Goal: Transaction & Acquisition: Purchase product/service

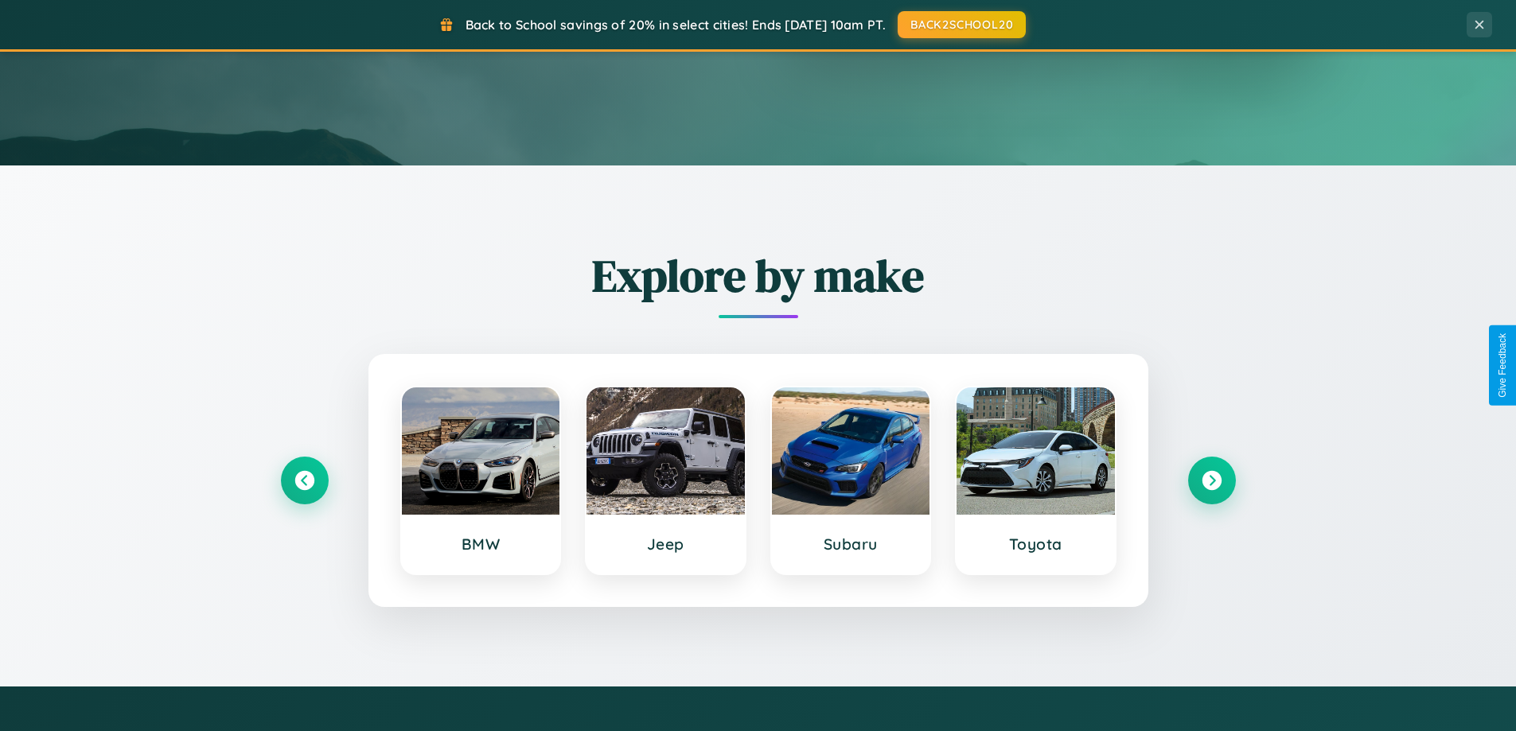
scroll to position [686, 0]
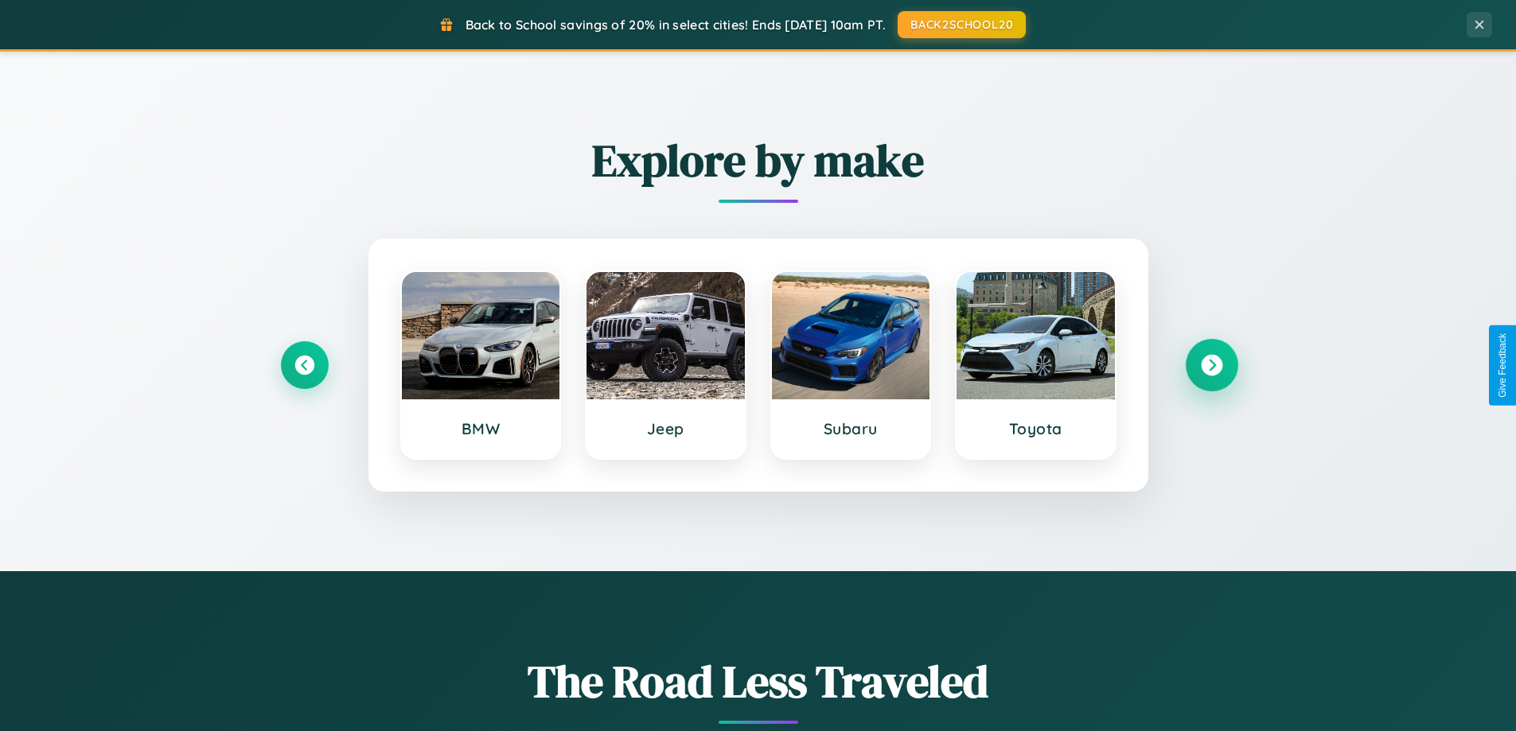
click at [1211, 365] on icon at bounding box center [1211, 365] width 21 height 21
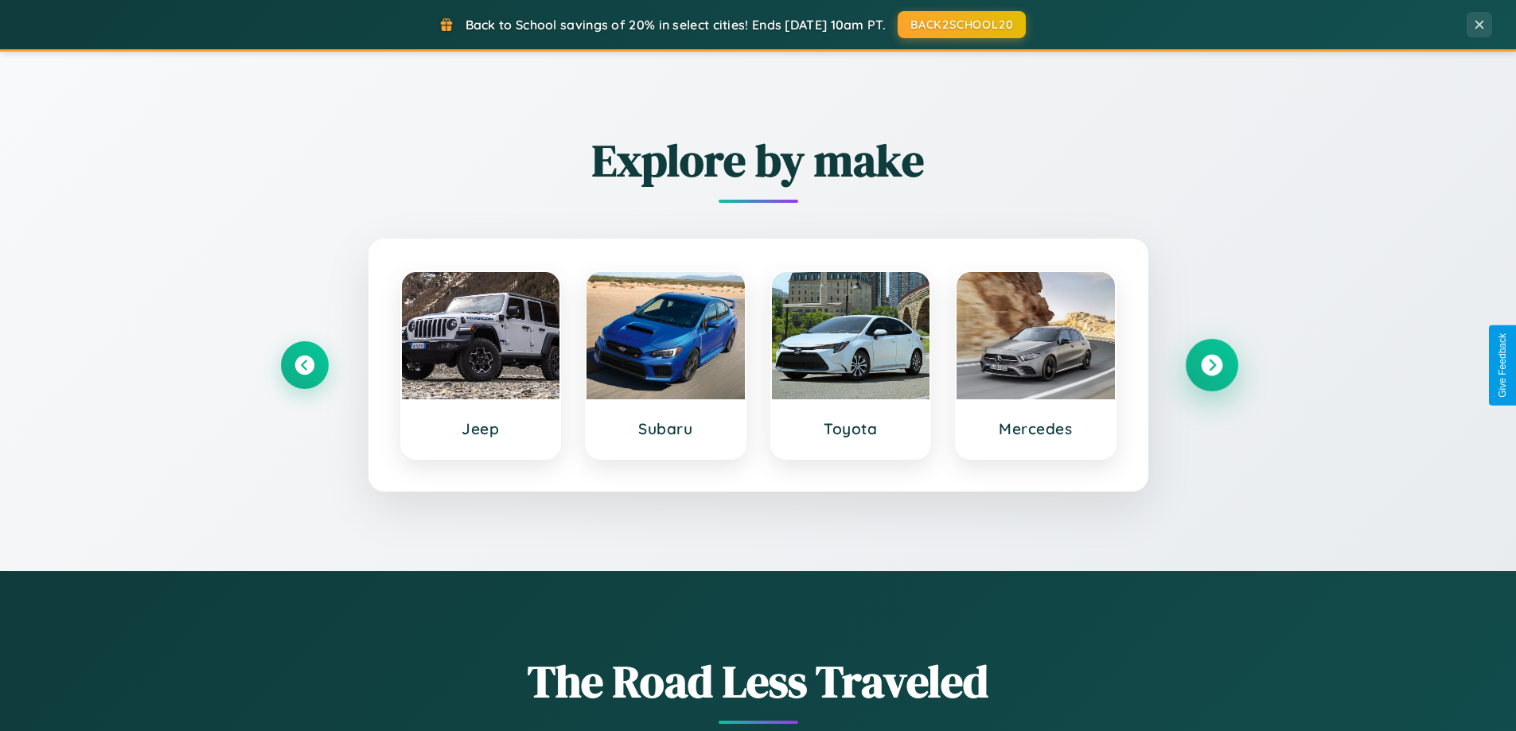
click at [1211, 365] on icon at bounding box center [1211, 365] width 21 height 21
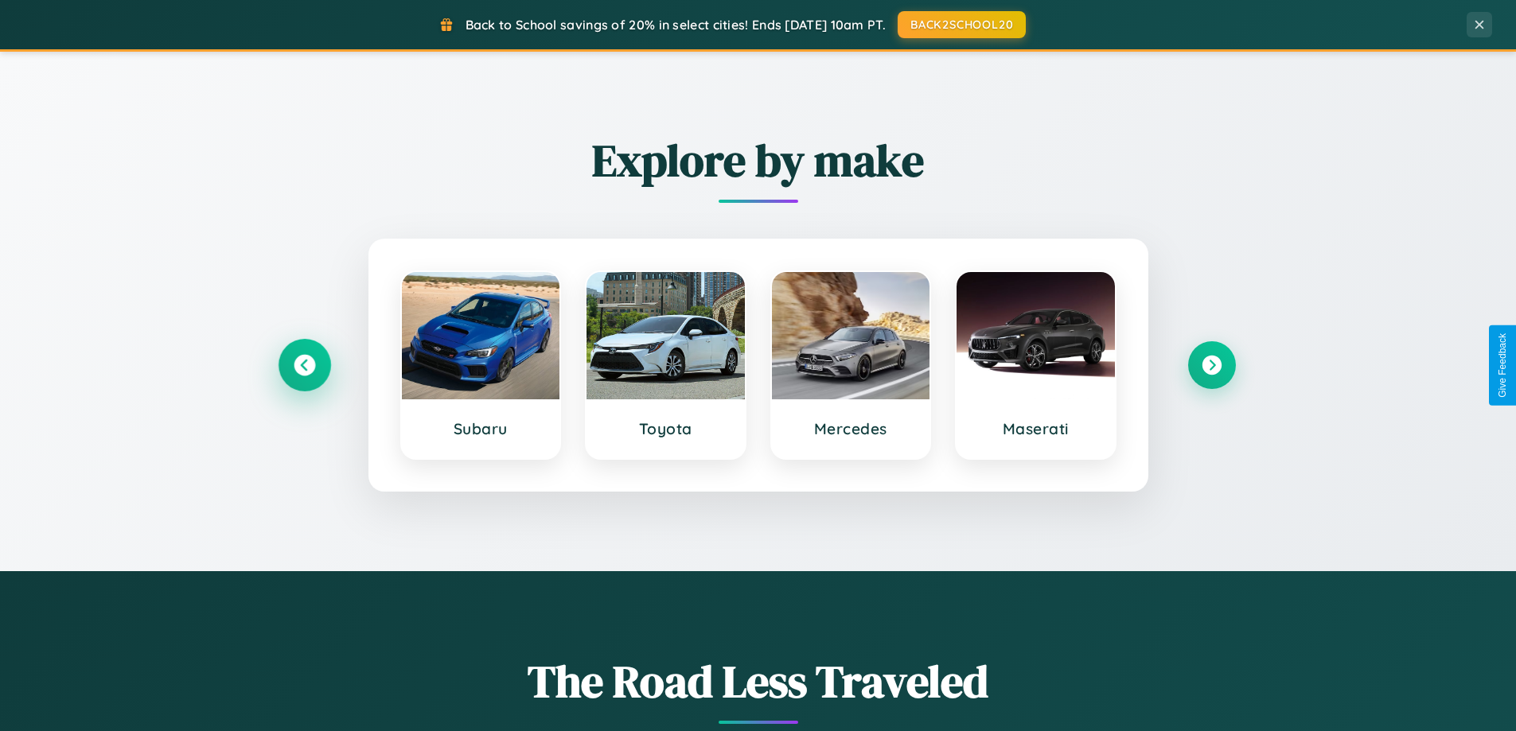
click at [304, 365] on icon at bounding box center [304, 365] width 21 height 21
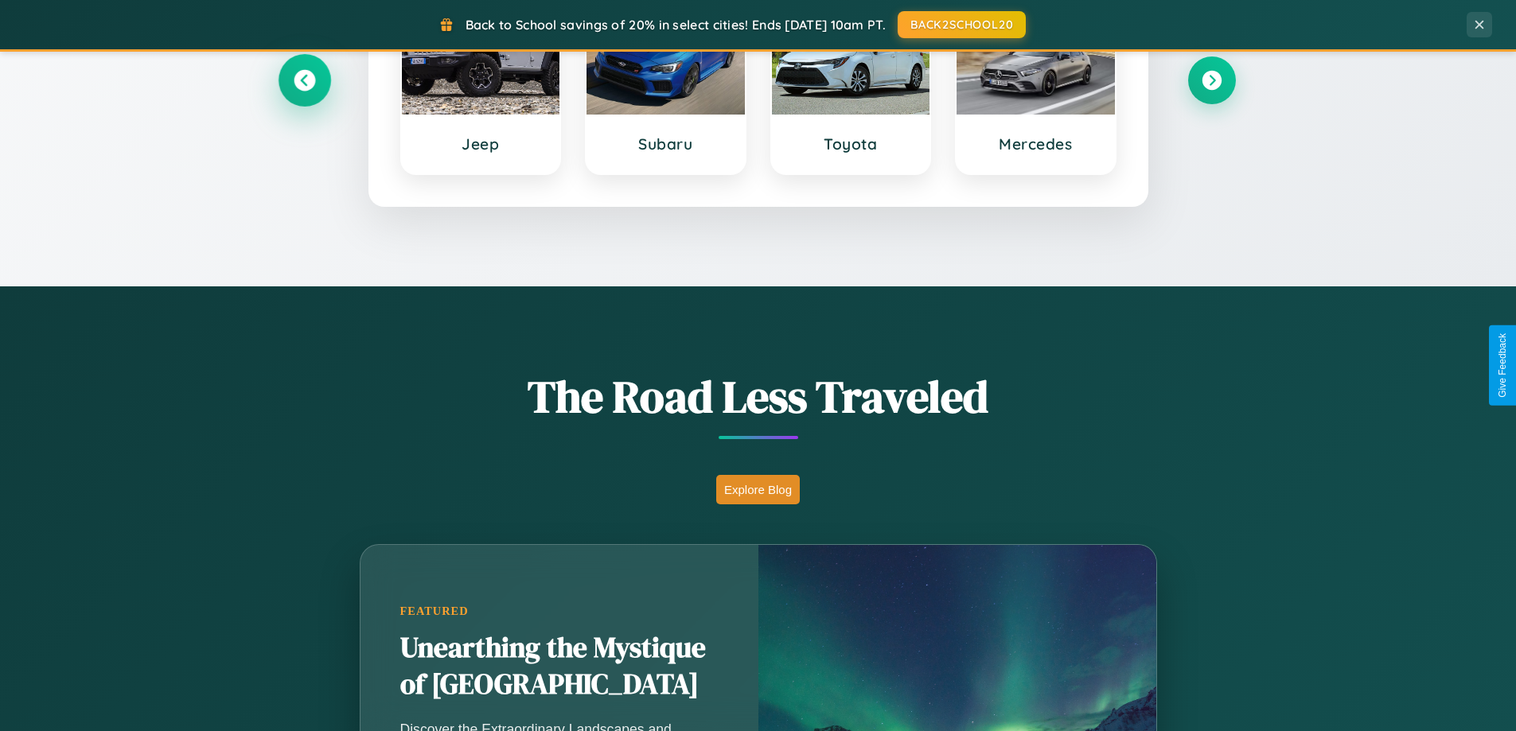
scroll to position [1095, 0]
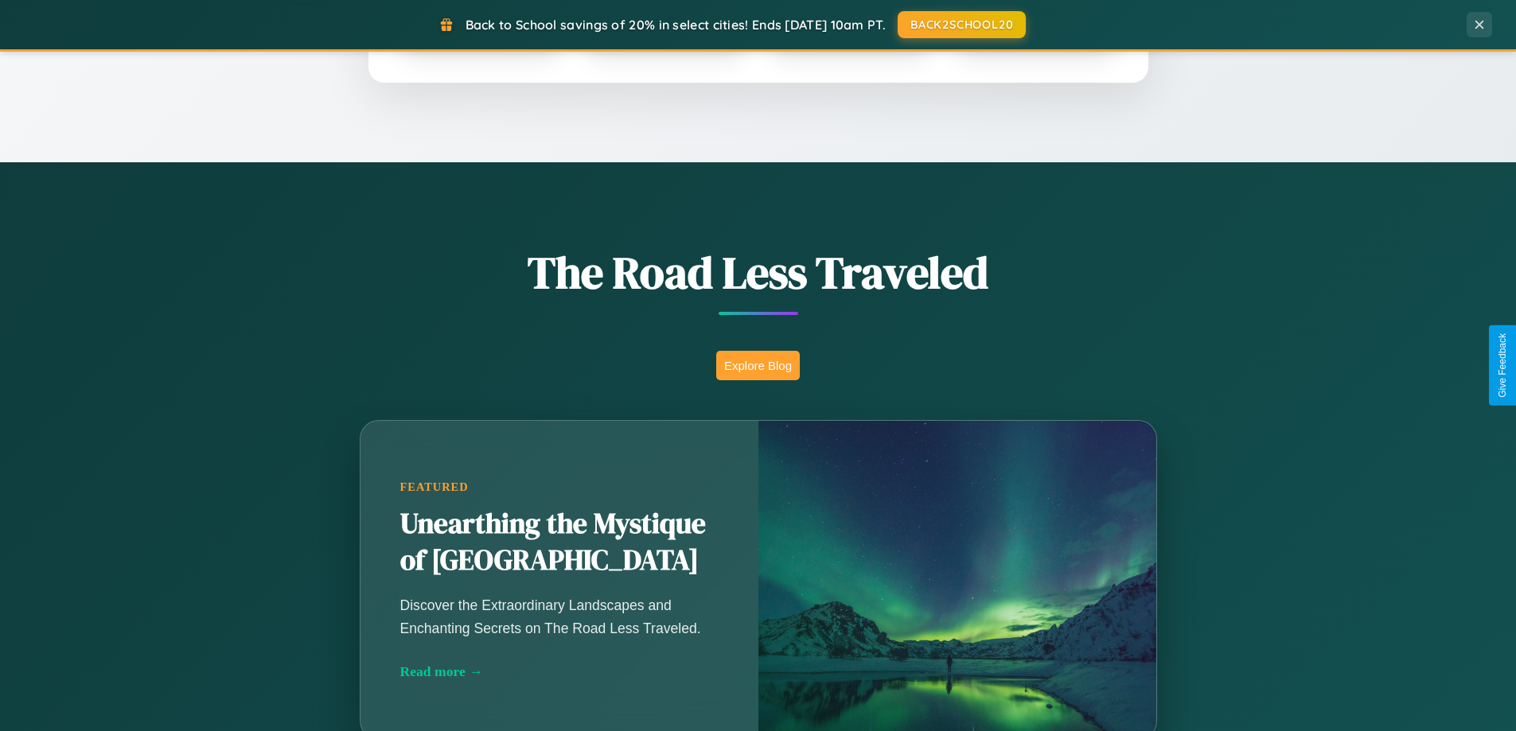
click at [758, 365] on button "Explore Blog" at bounding box center [758, 365] width 84 height 29
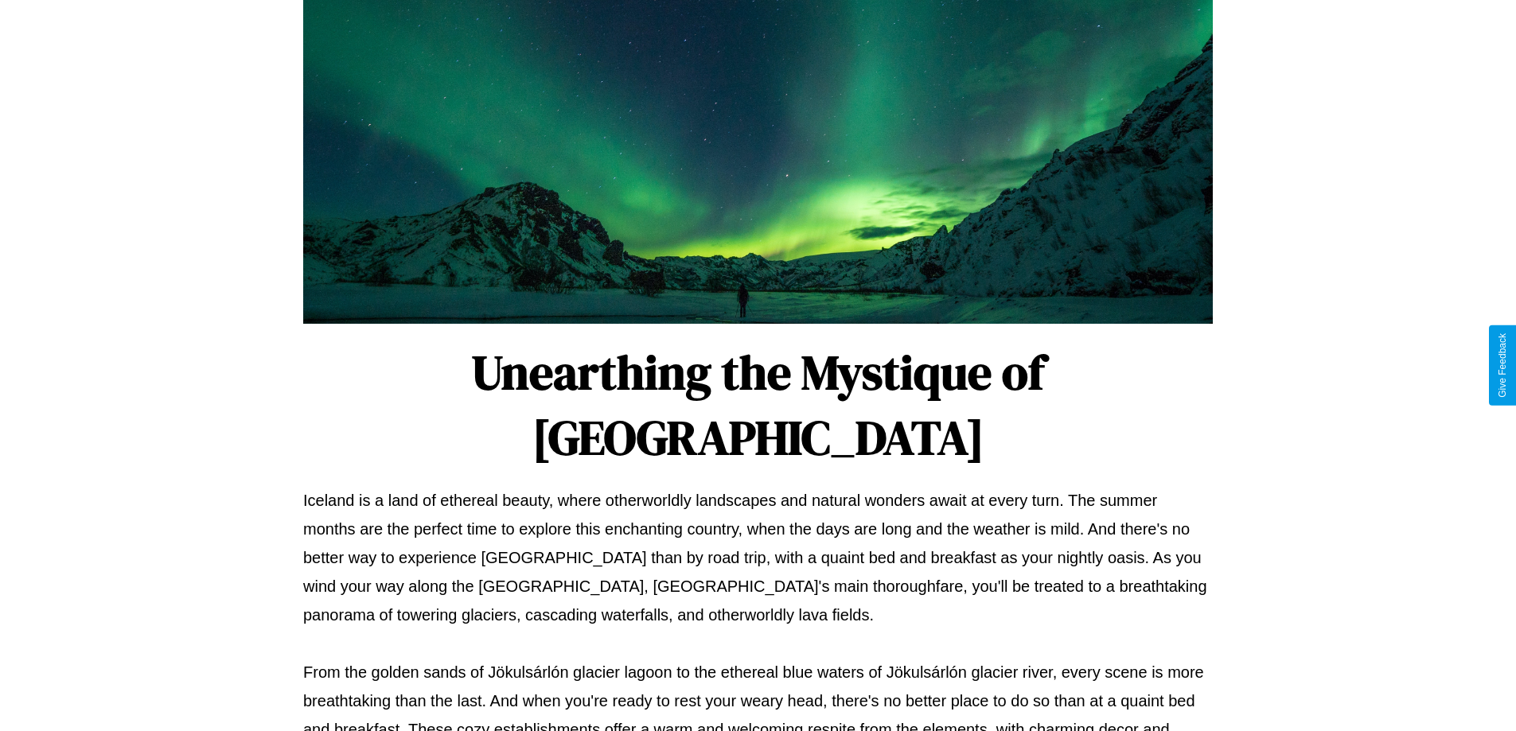
scroll to position [515, 0]
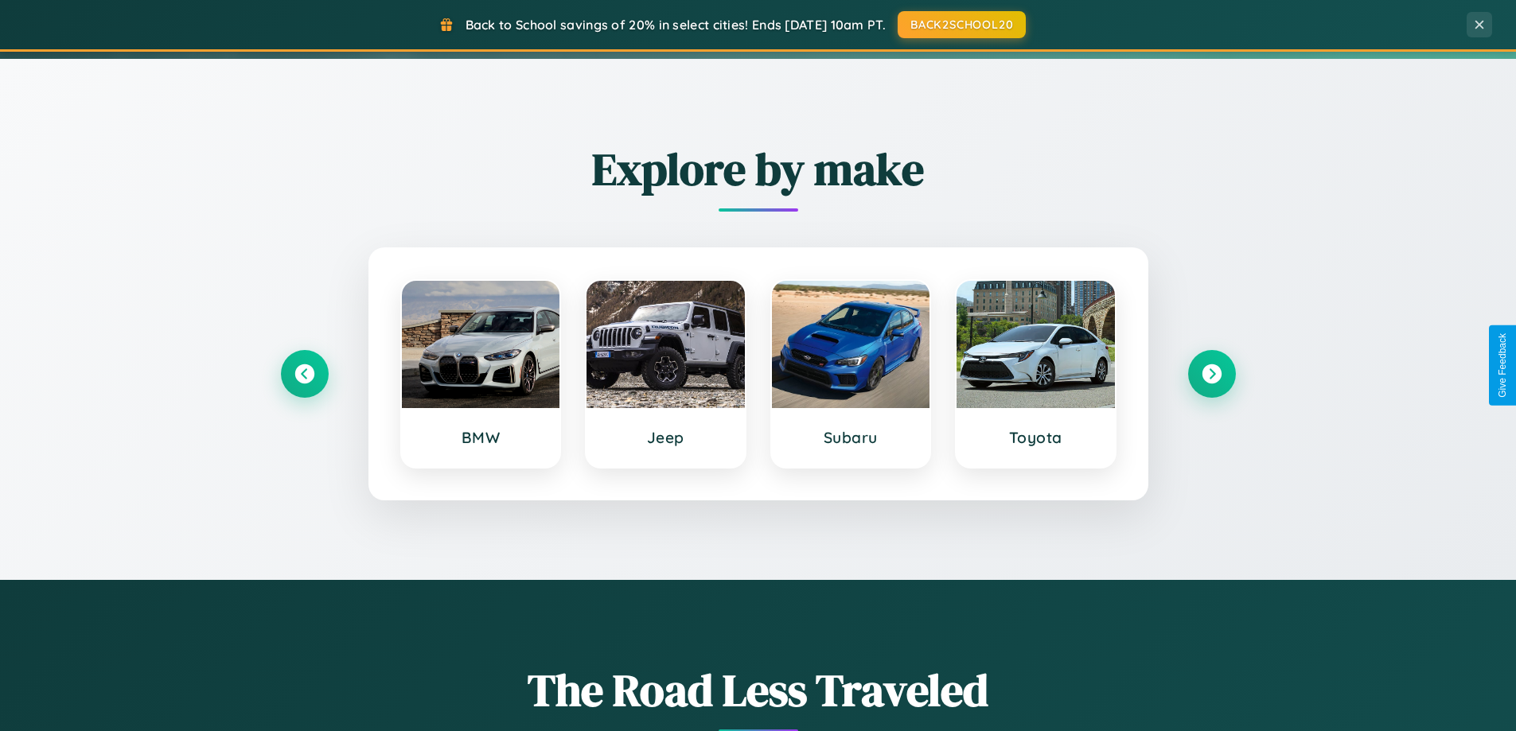
scroll to position [47, 0]
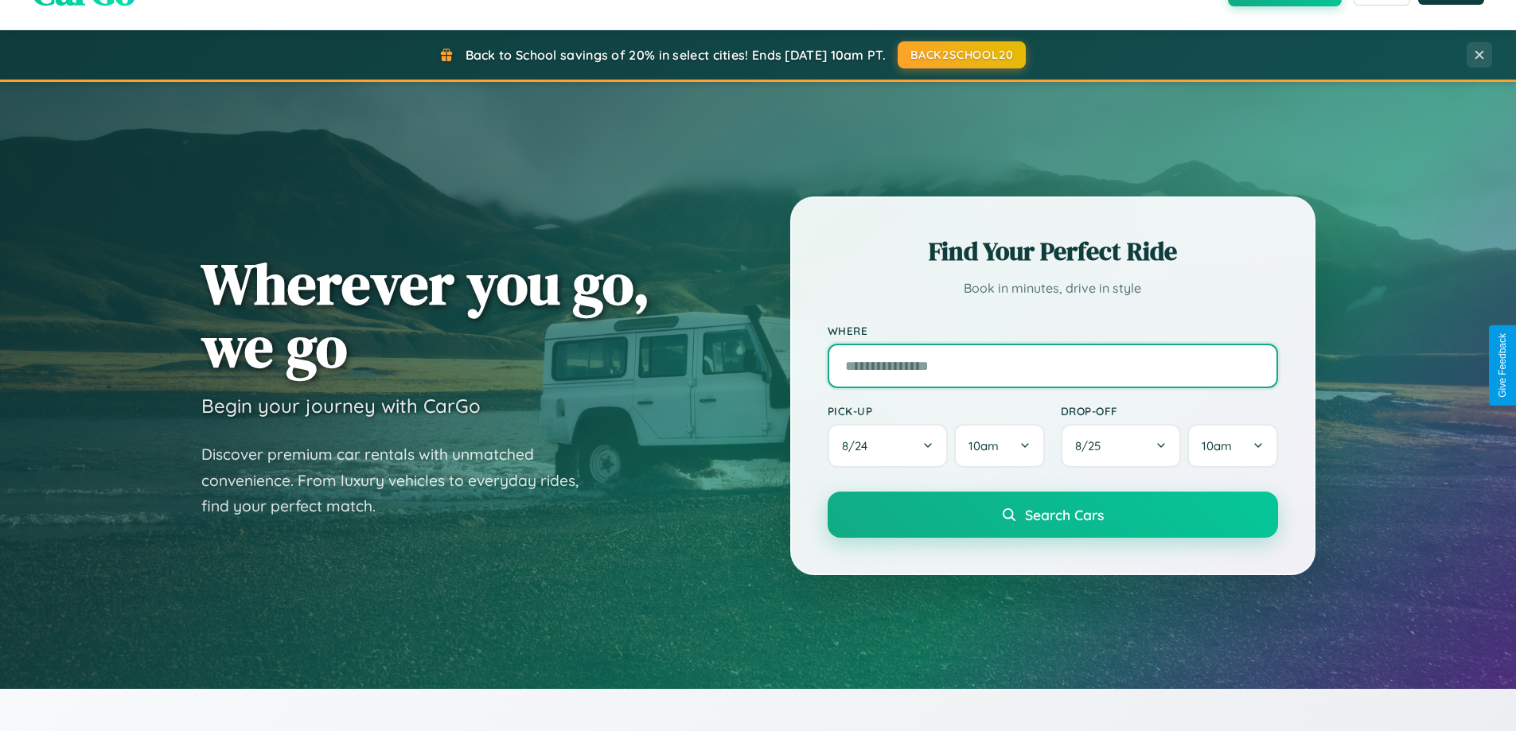
click at [1052, 365] on input "text" at bounding box center [1053, 366] width 450 height 45
type input "*****"
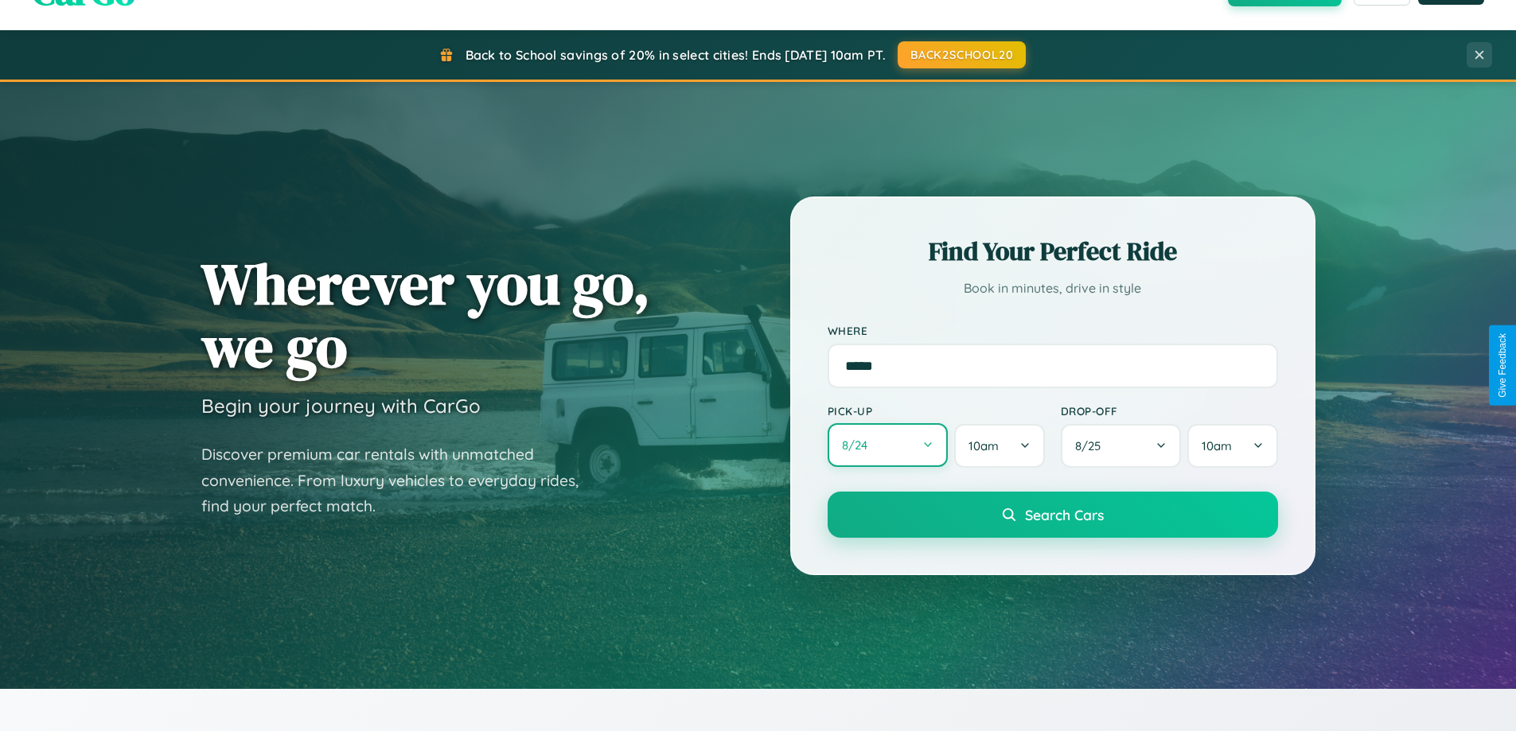
click at [887, 446] on button "8 / 24" at bounding box center [888, 445] width 121 height 44
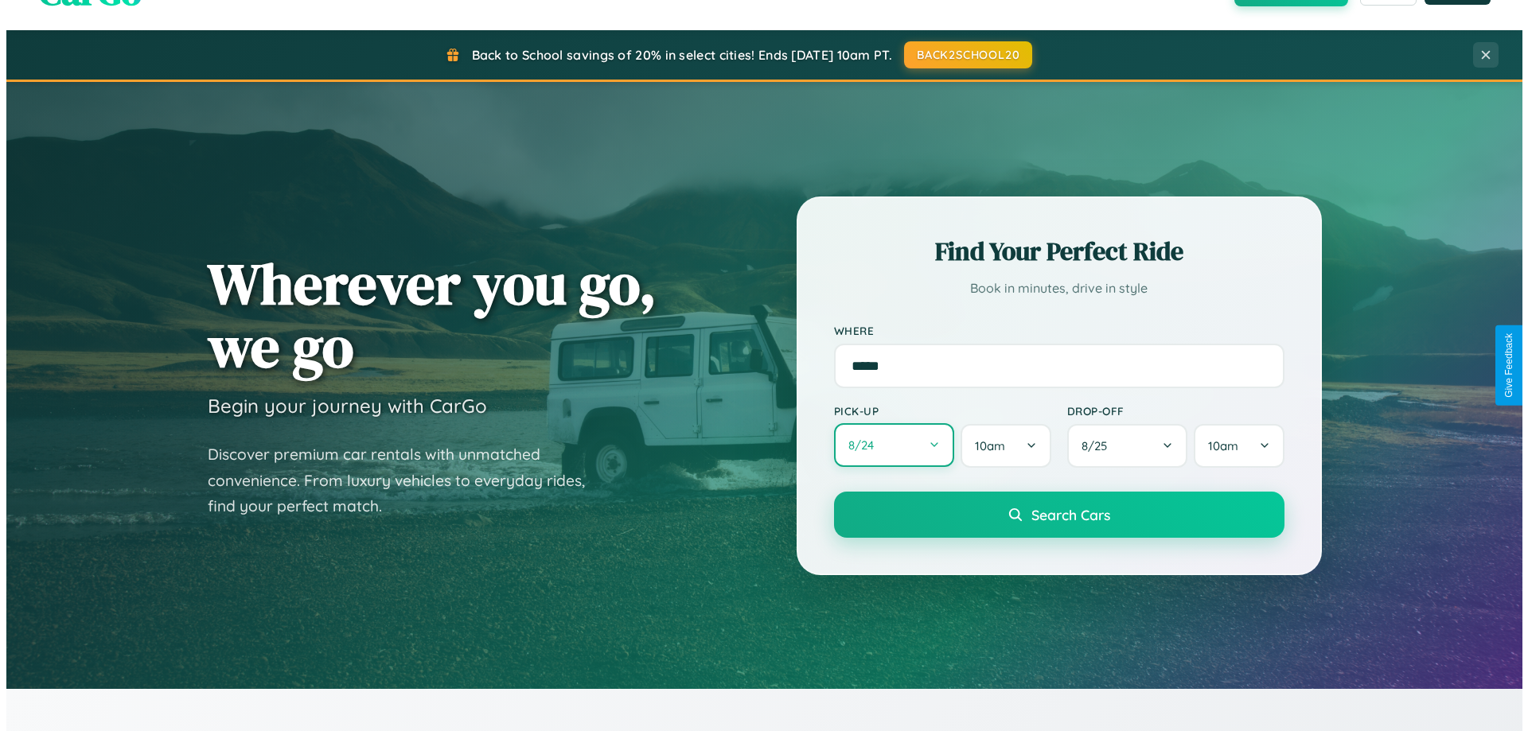
select select "*"
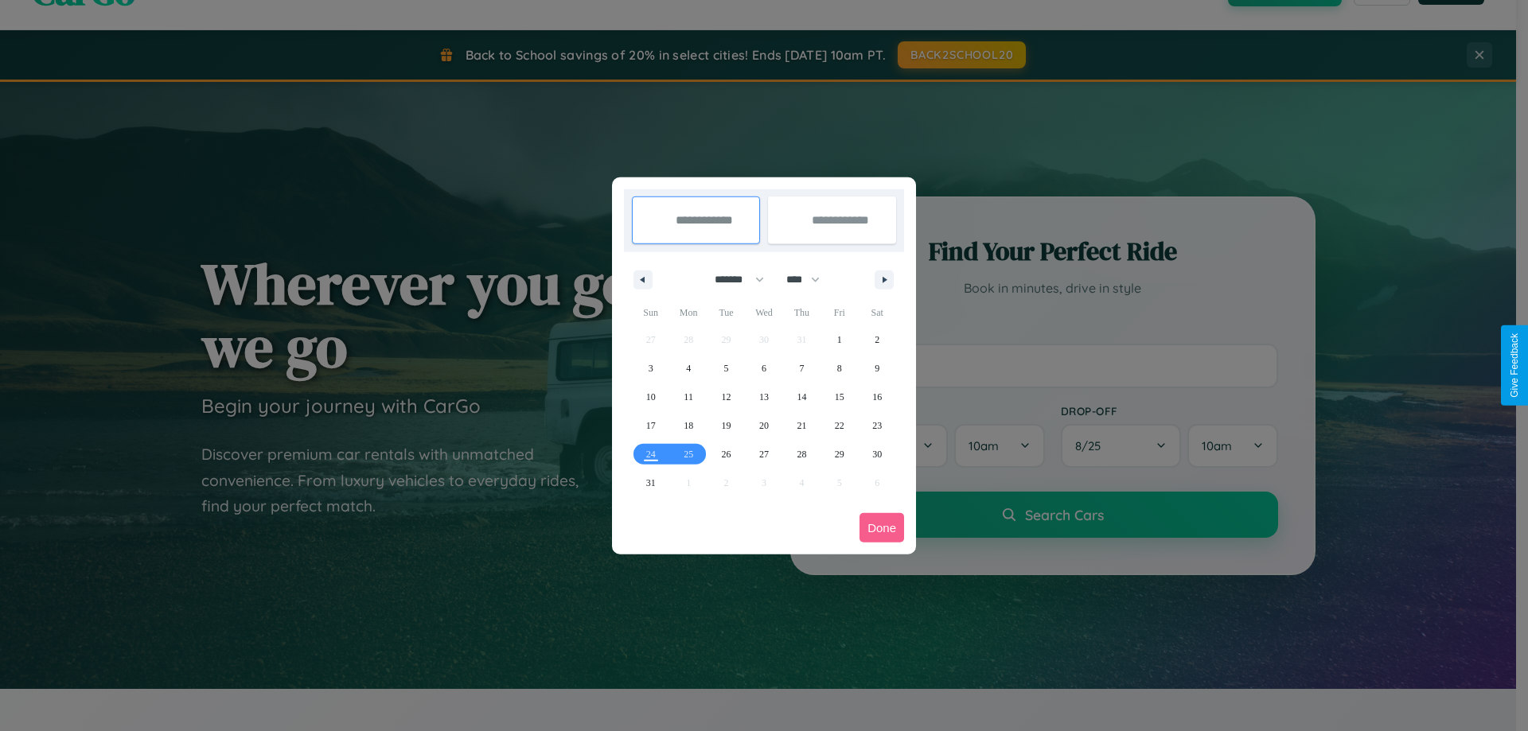
drag, startPoint x: 732, startPoint y: 279, endPoint x: 764, endPoint y: 319, distance: 51.0
click at [732, 279] on select "******* ******** ***** ***** *** **** **** ****** ********* ******* ******** **…" at bounding box center [737, 280] width 68 height 26
drag, startPoint x: 810, startPoint y: 279, endPoint x: 764, endPoint y: 319, distance: 60.9
click at [810, 279] on select "**** **** **** **** **** **** **** **** **** **** **** **** **** **** **** ****…" at bounding box center [802, 280] width 48 height 26
select select "****"
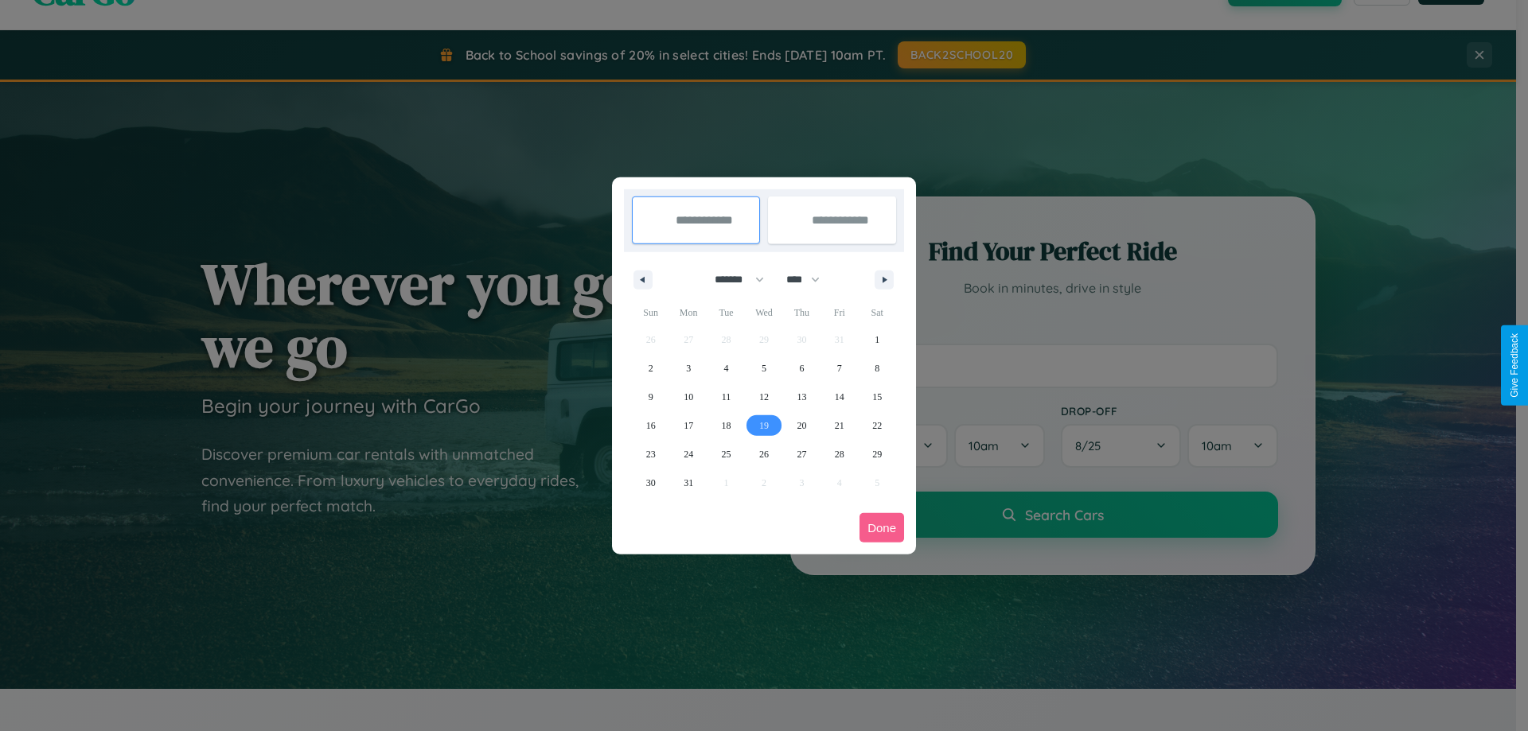
click at [763, 425] on span "19" at bounding box center [764, 425] width 10 height 29
type input "**********"
click at [839, 454] on span "28" at bounding box center [840, 454] width 10 height 29
type input "**********"
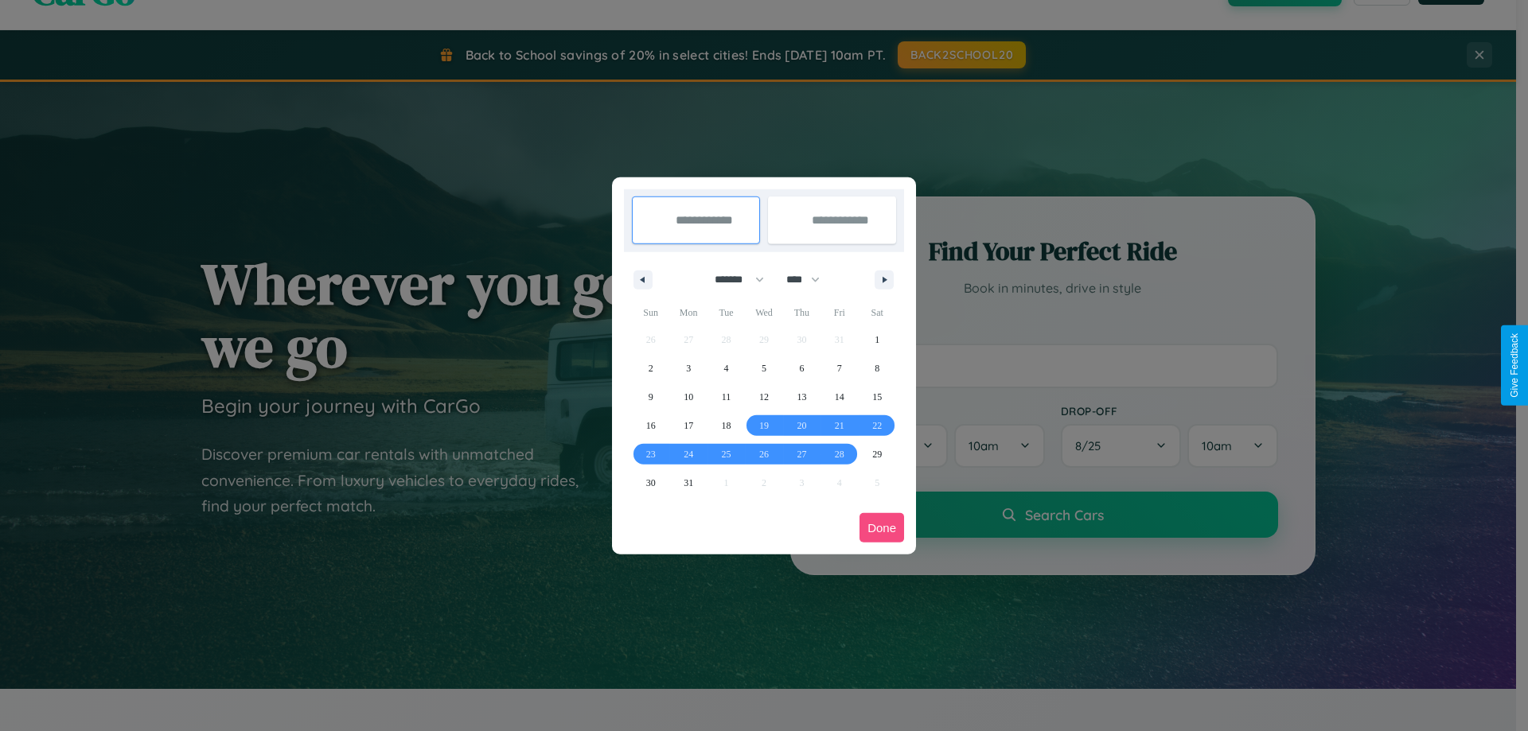
click at [882, 528] on button "Done" at bounding box center [881, 527] width 45 height 29
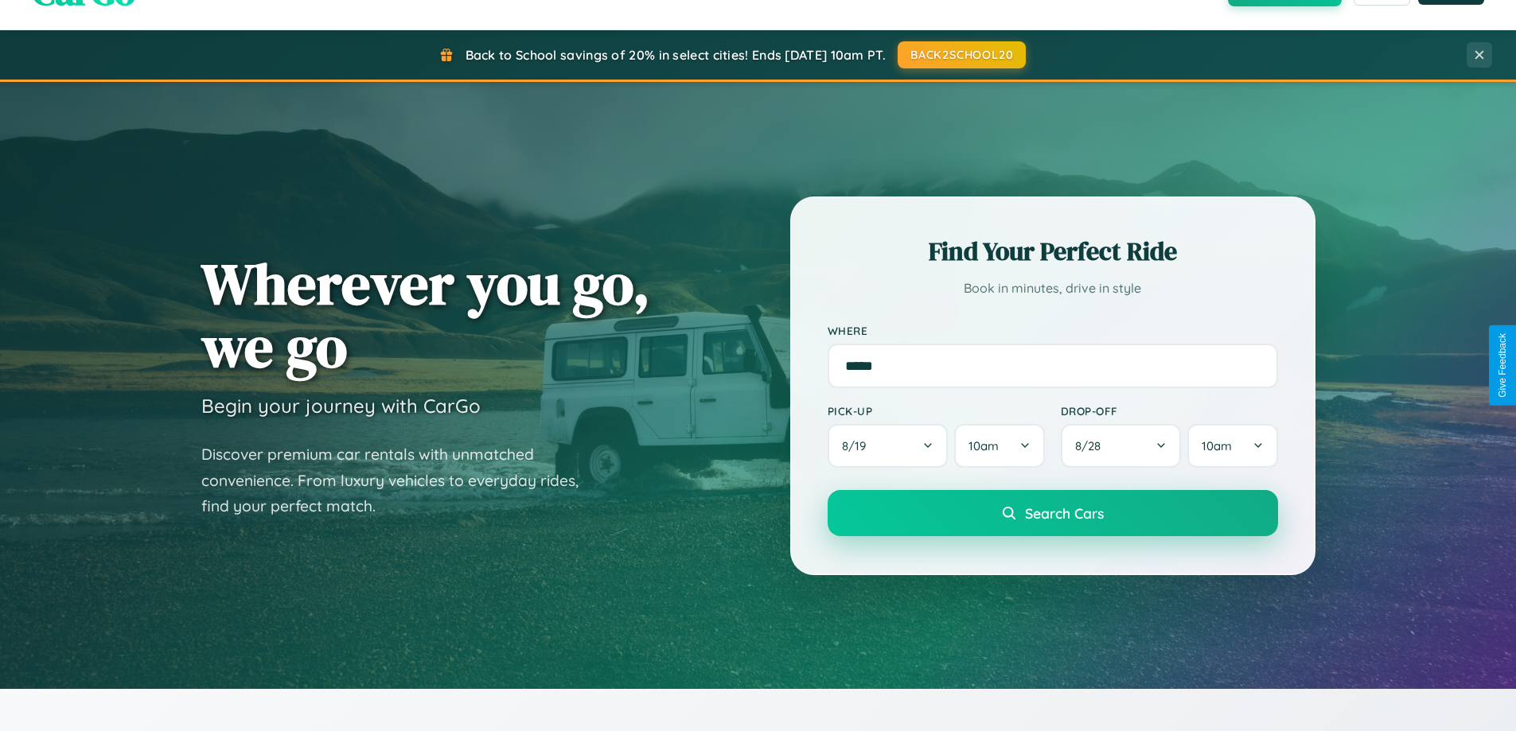
click at [1052, 513] on span "Search Cars" at bounding box center [1064, 513] width 79 height 18
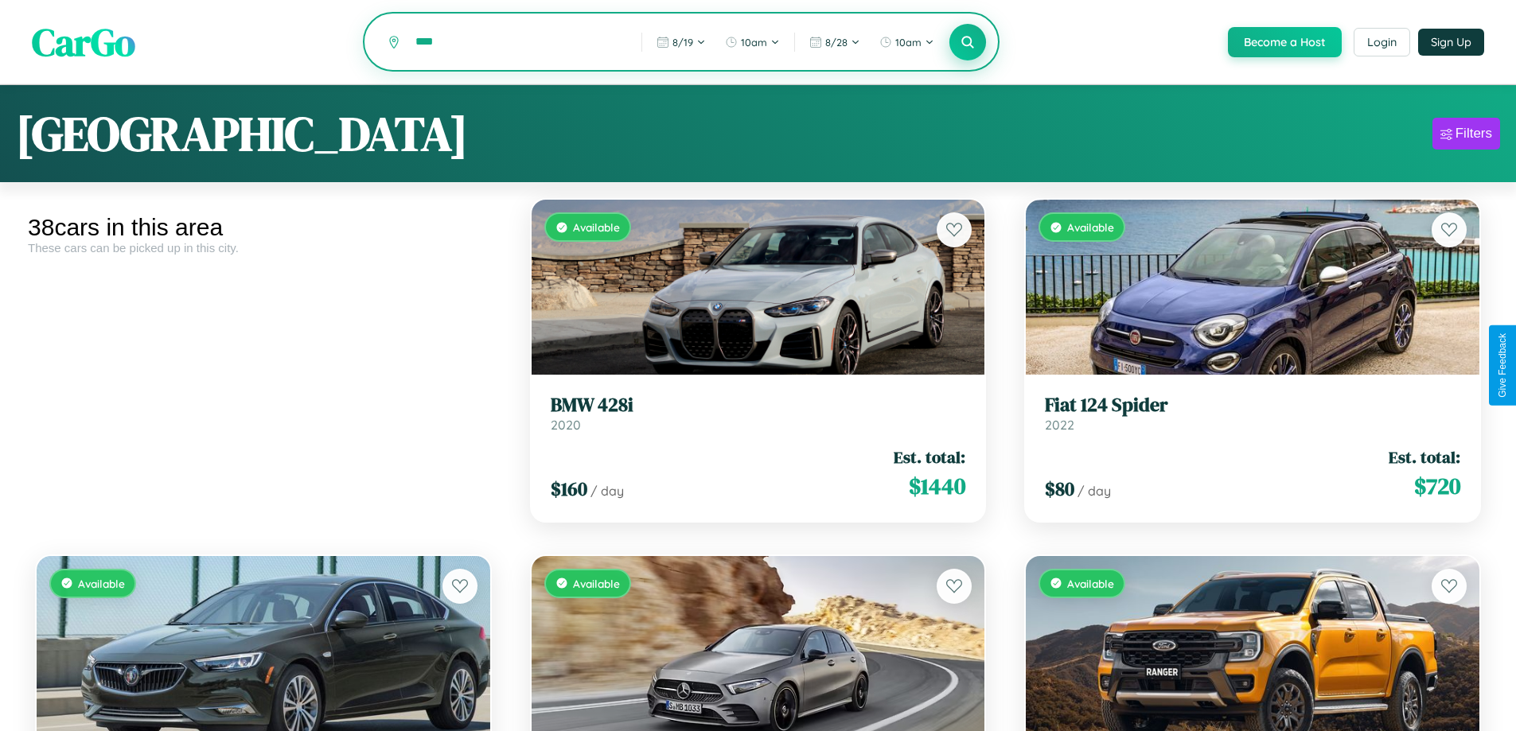
type input "****"
click at [967, 43] on icon at bounding box center [967, 41] width 15 height 15
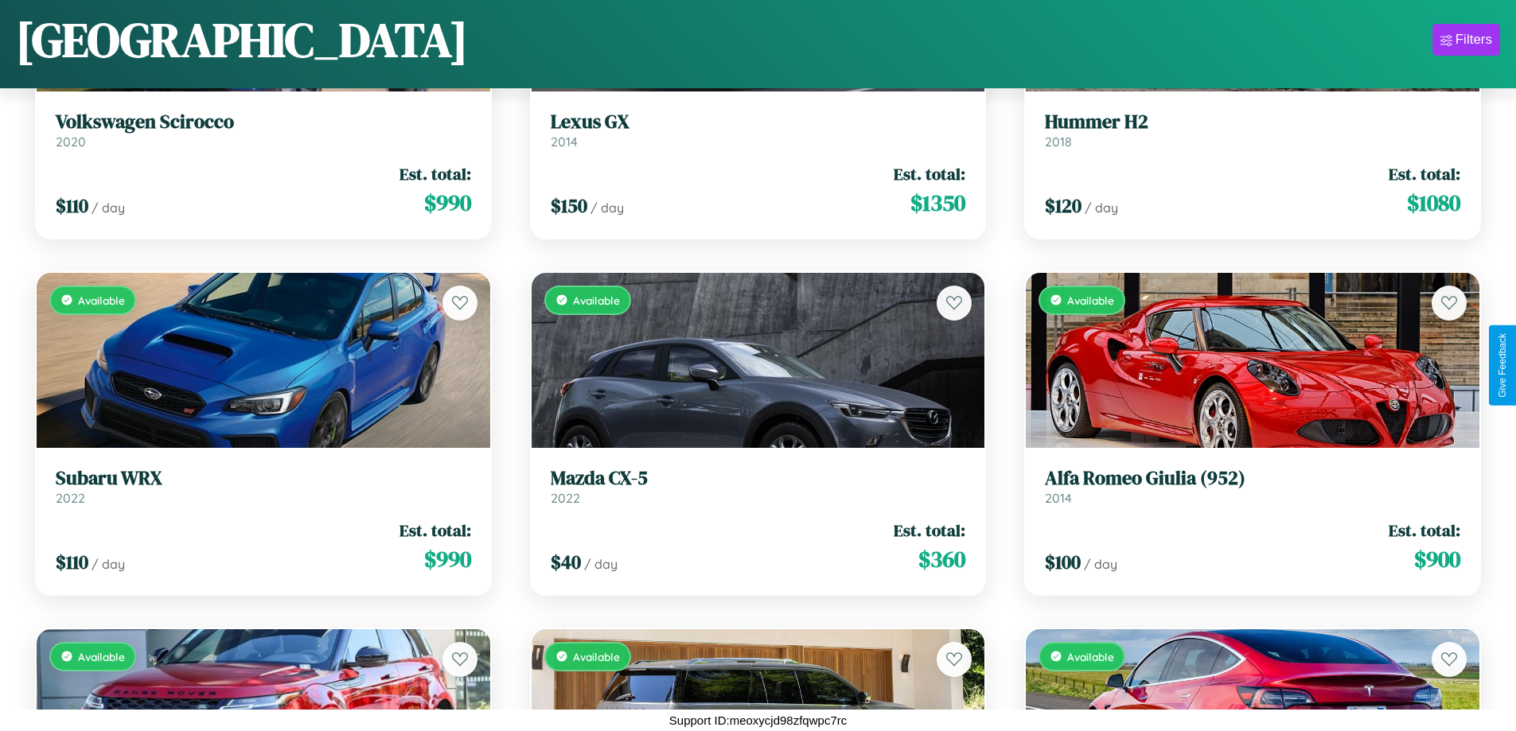
scroll to position [3430, 0]
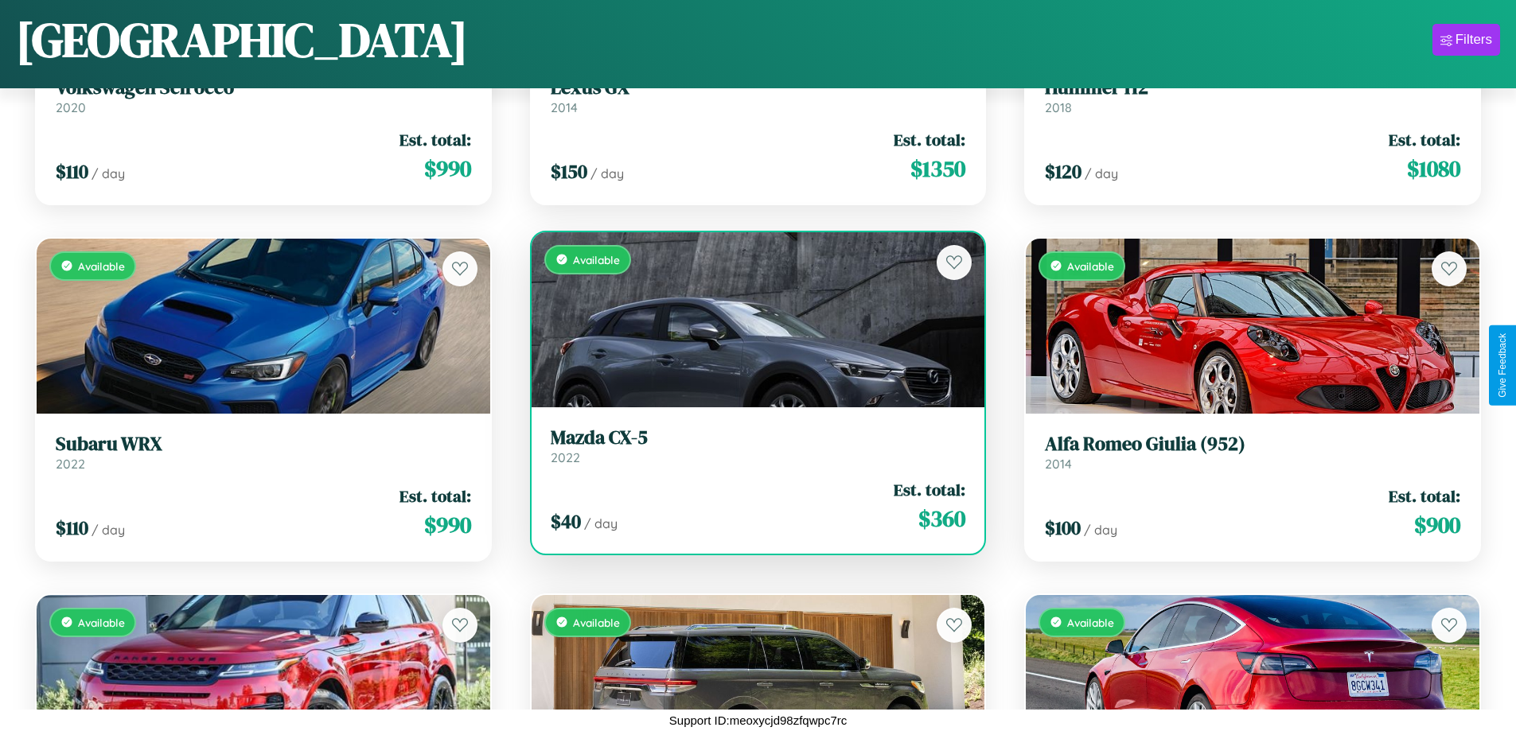
click at [751, 321] on div "Available" at bounding box center [759, 319] width 454 height 175
click at [751, 319] on div "Available" at bounding box center [759, 319] width 454 height 175
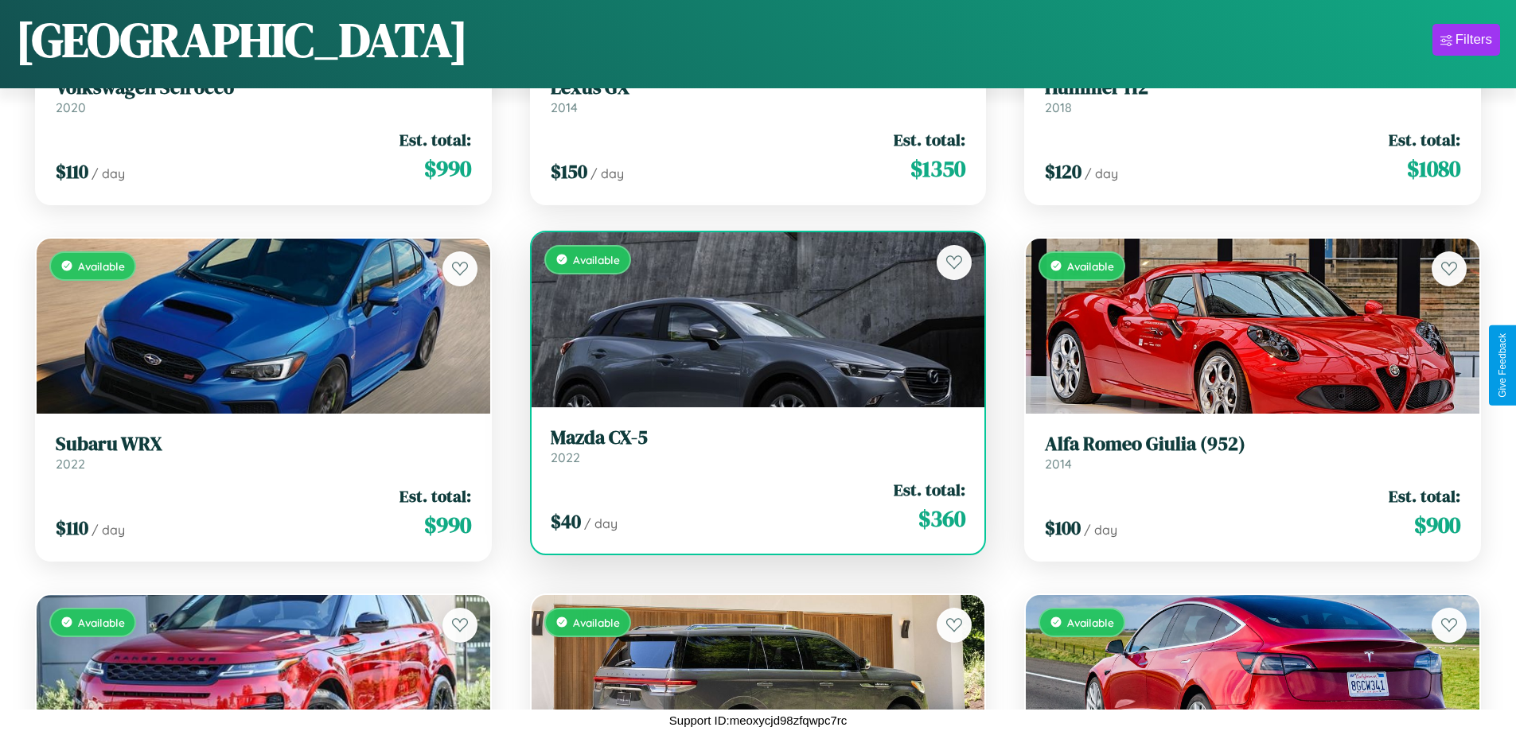
click at [751, 319] on div "Available" at bounding box center [759, 319] width 454 height 175
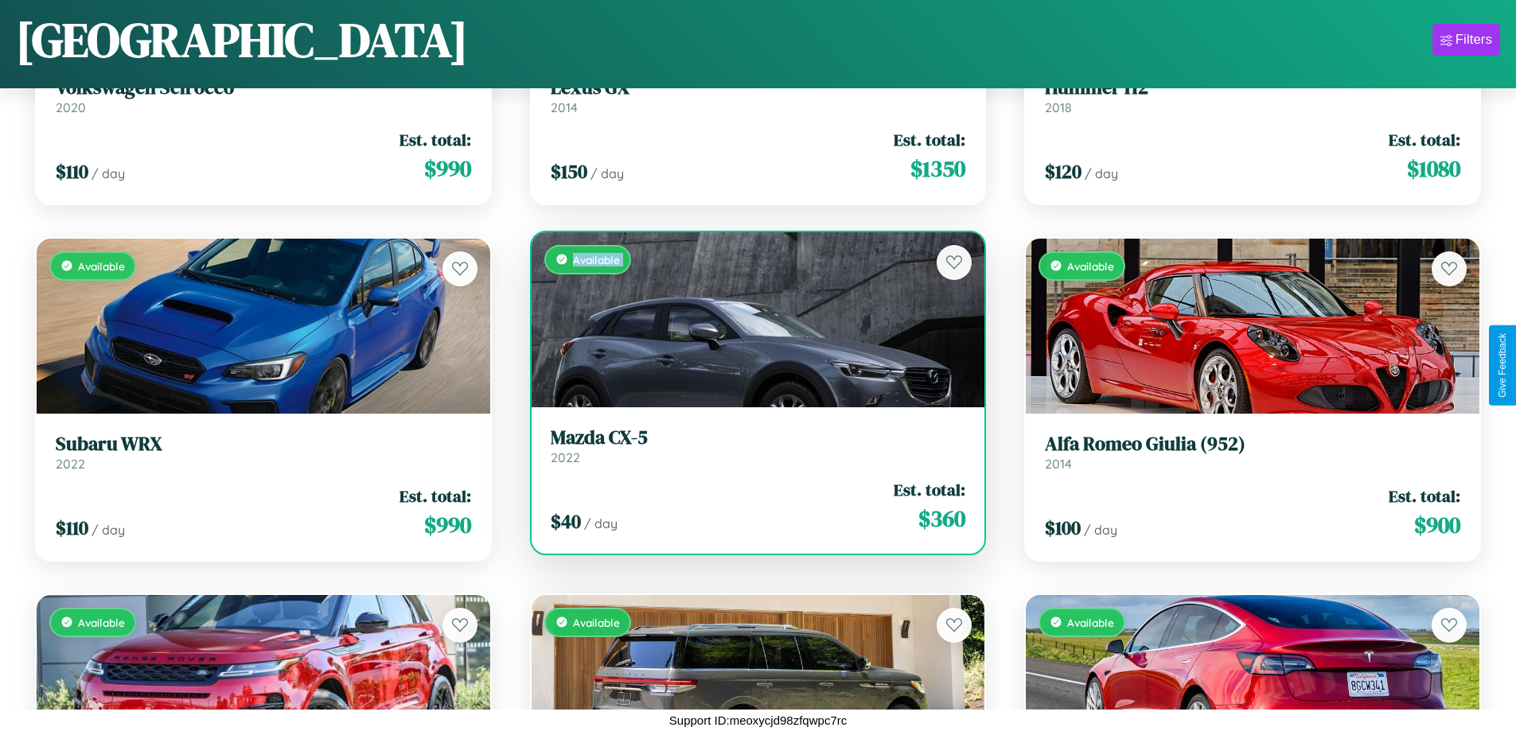
click at [751, 319] on div "Available" at bounding box center [759, 319] width 454 height 175
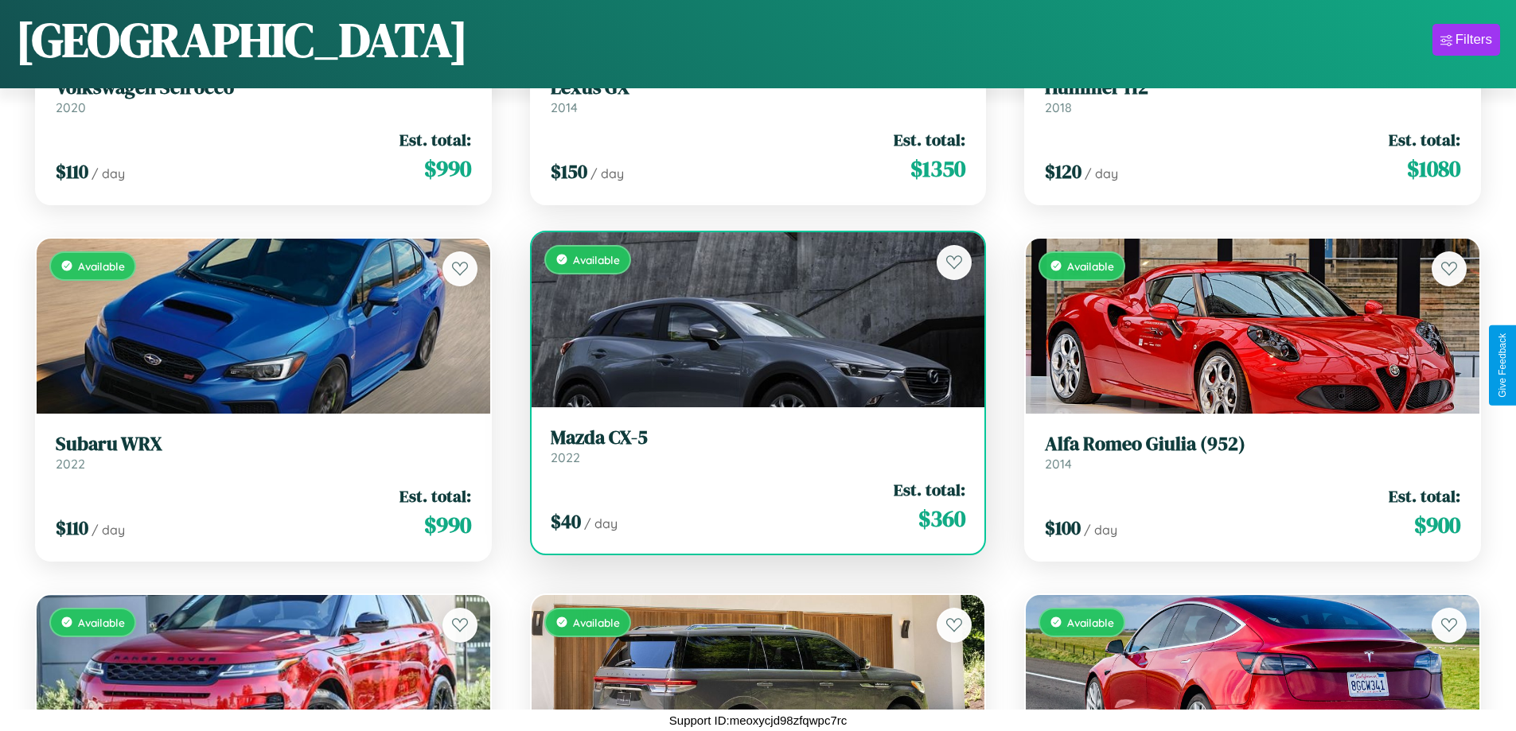
click at [751, 319] on div "Available" at bounding box center [759, 319] width 454 height 175
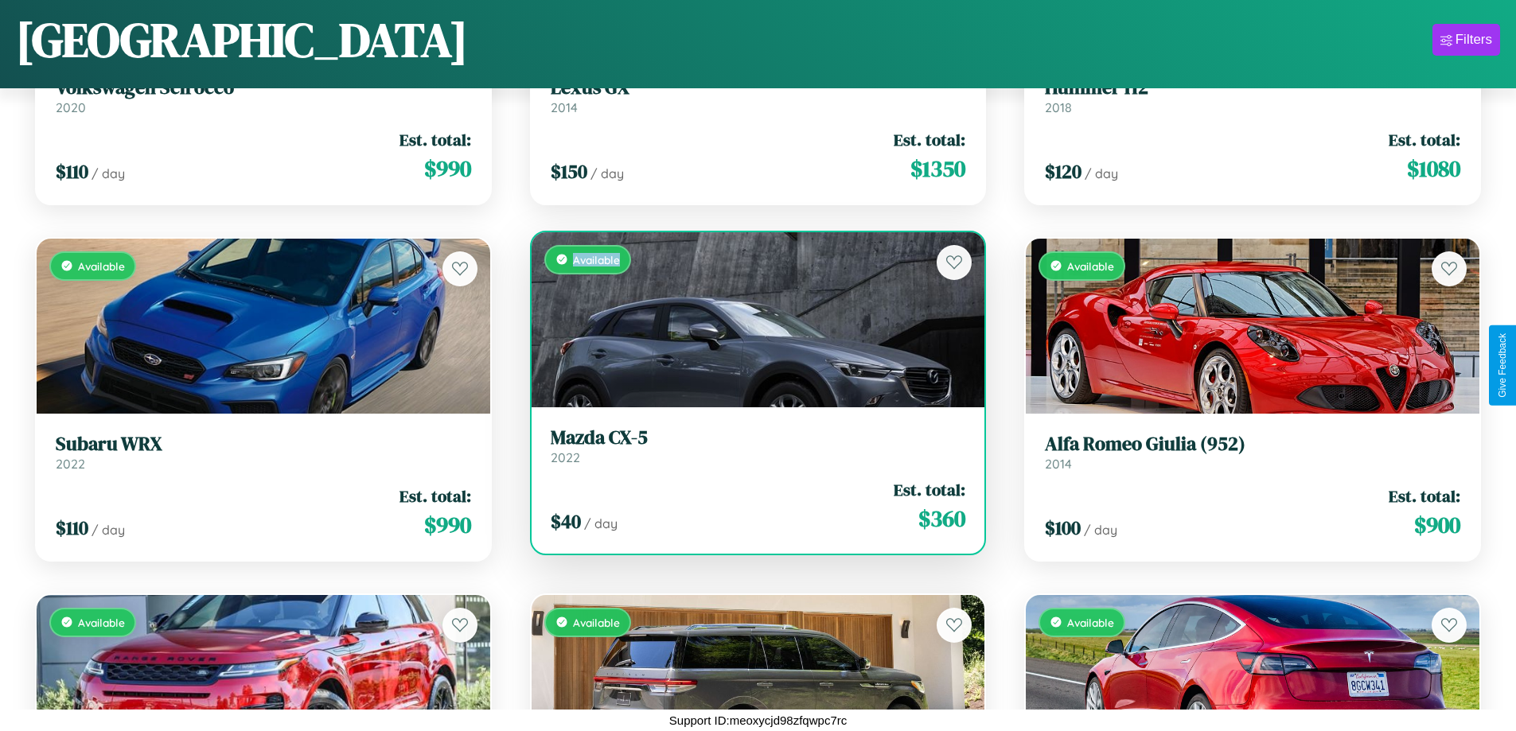
click at [751, 319] on div "Available" at bounding box center [759, 319] width 454 height 175
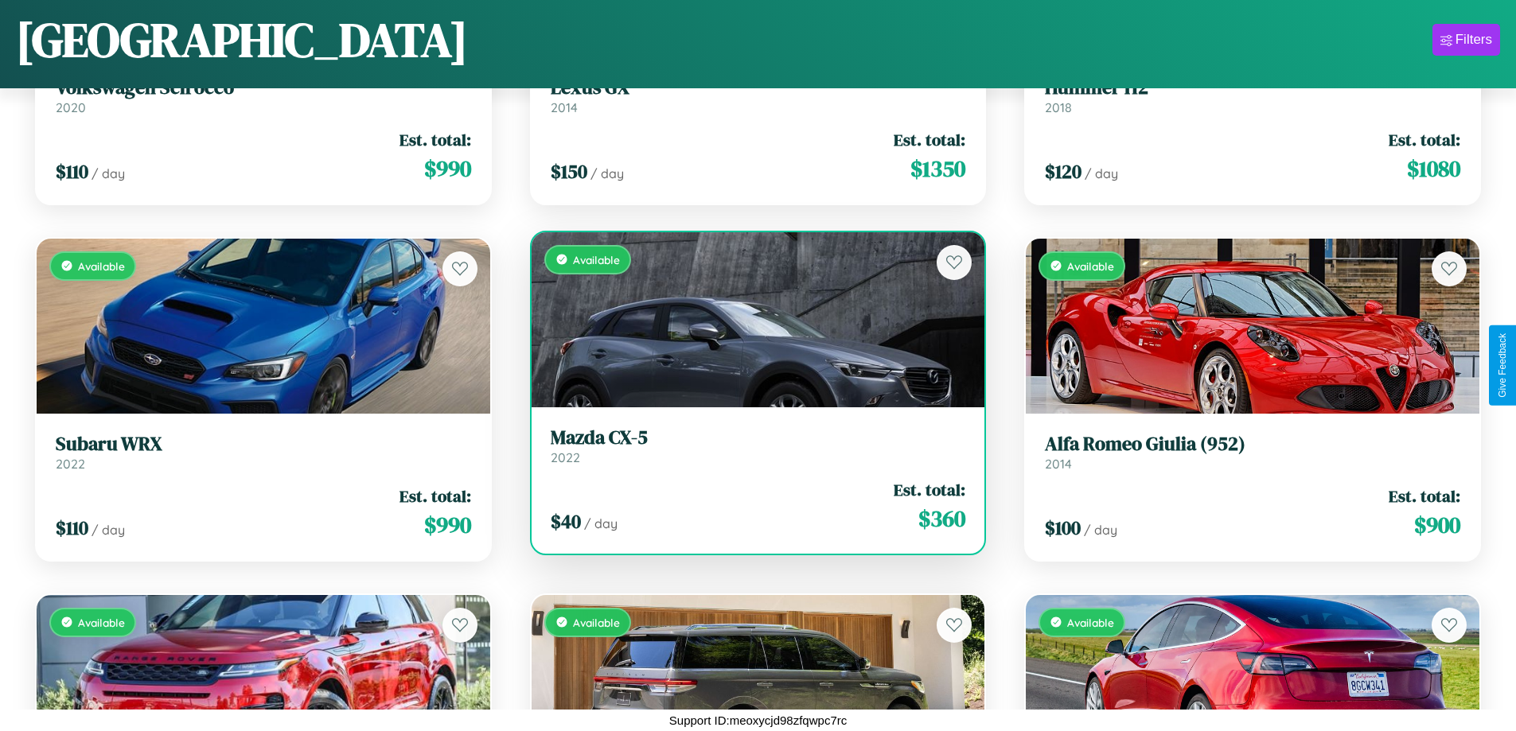
click at [751, 446] on h3 "Mazda CX-5" at bounding box center [758, 438] width 415 height 23
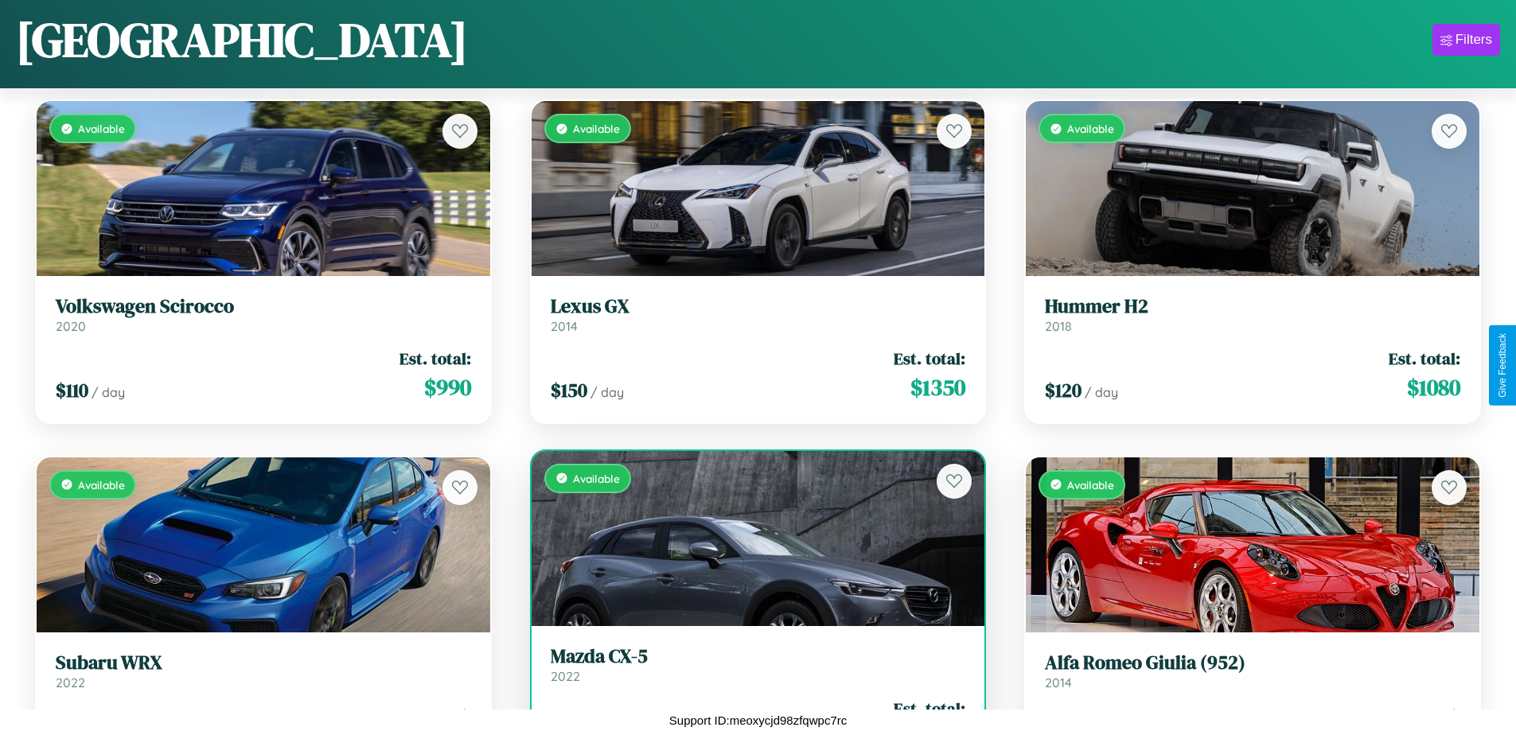
scroll to position [3075, 0]
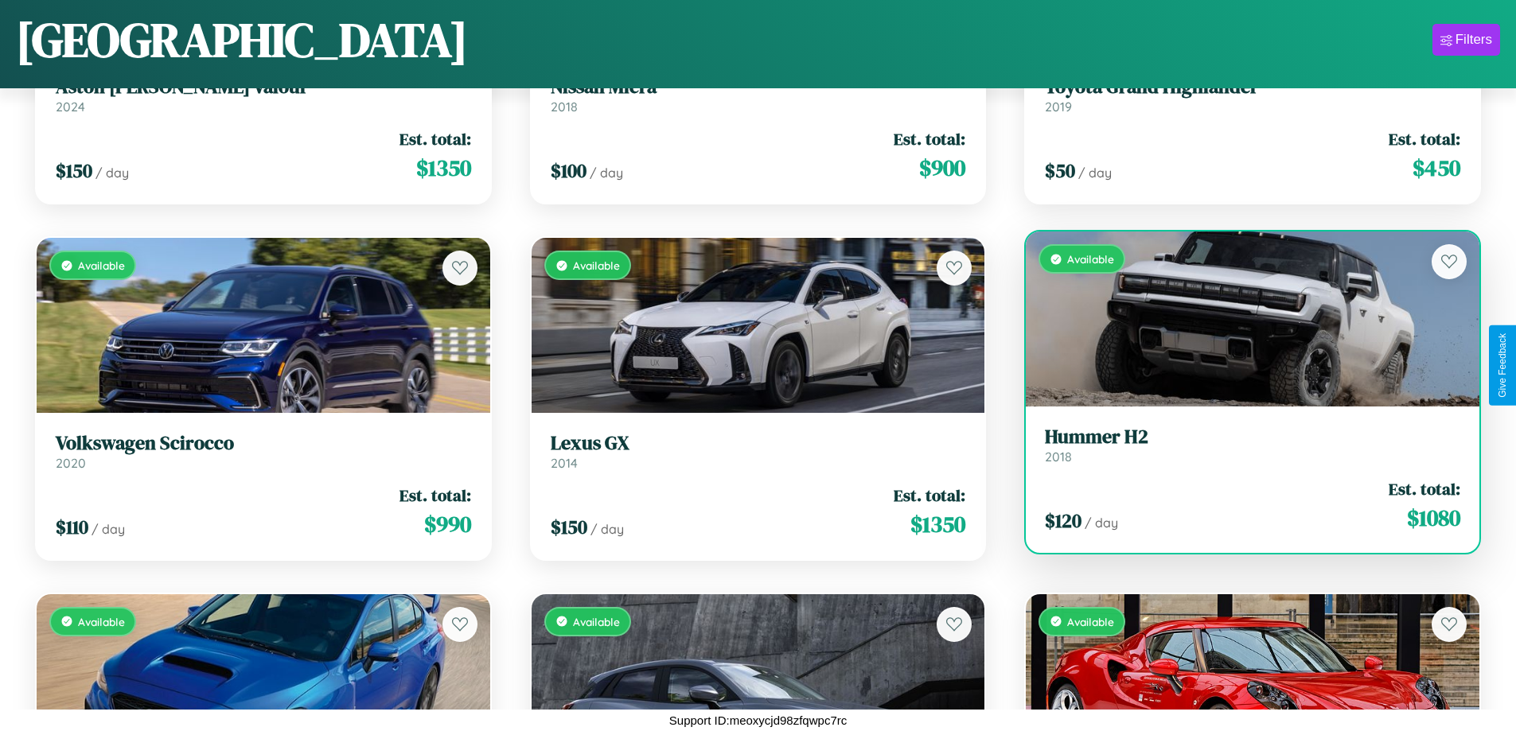
click at [1242, 505] on div "$ 120 / day Est. total: $ 1080" at bounding box center [1252, 505] width 415 height 56
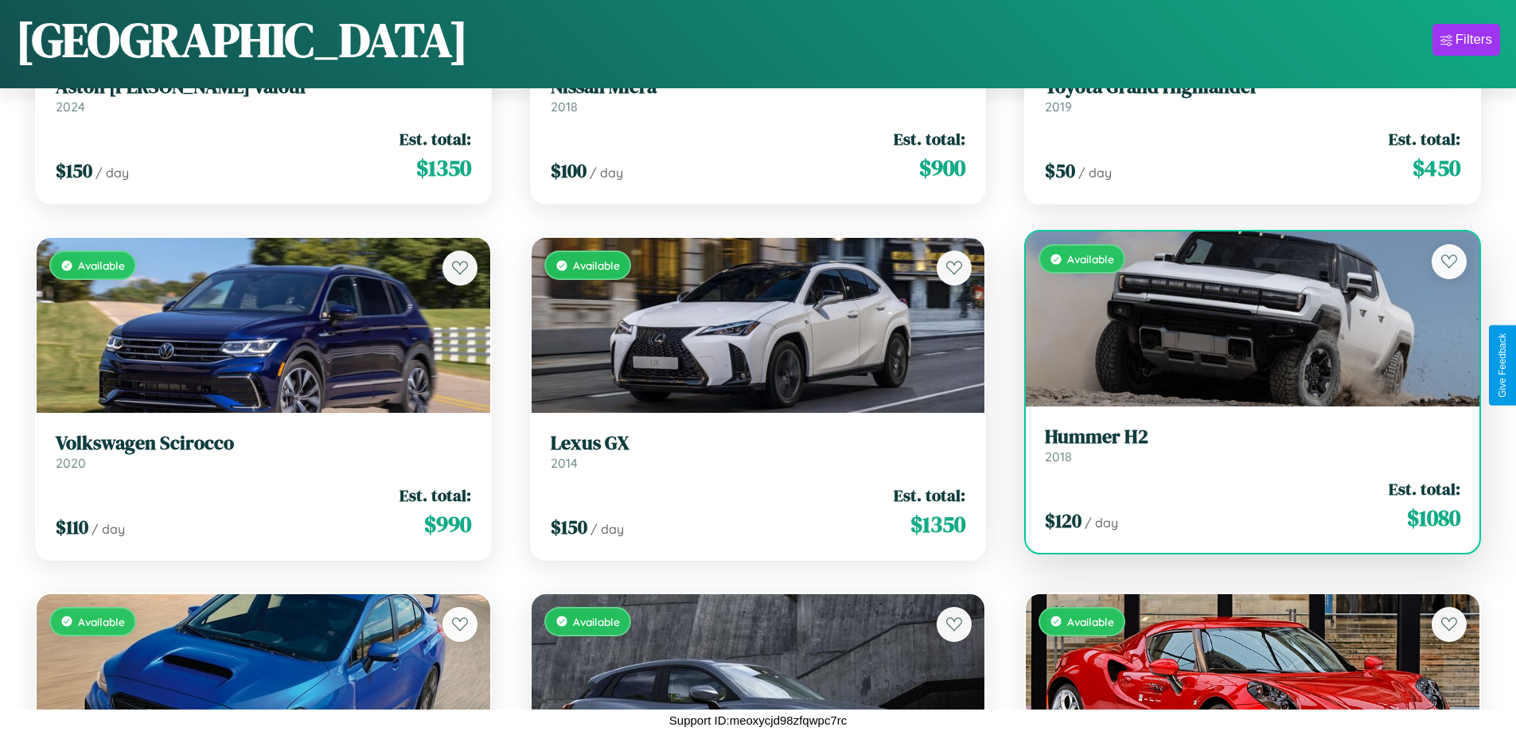
click at [1242, 505] on div "$ 120 / day Est. total: $ 1080" at bounding box center [1252, 505] width 415 height 56
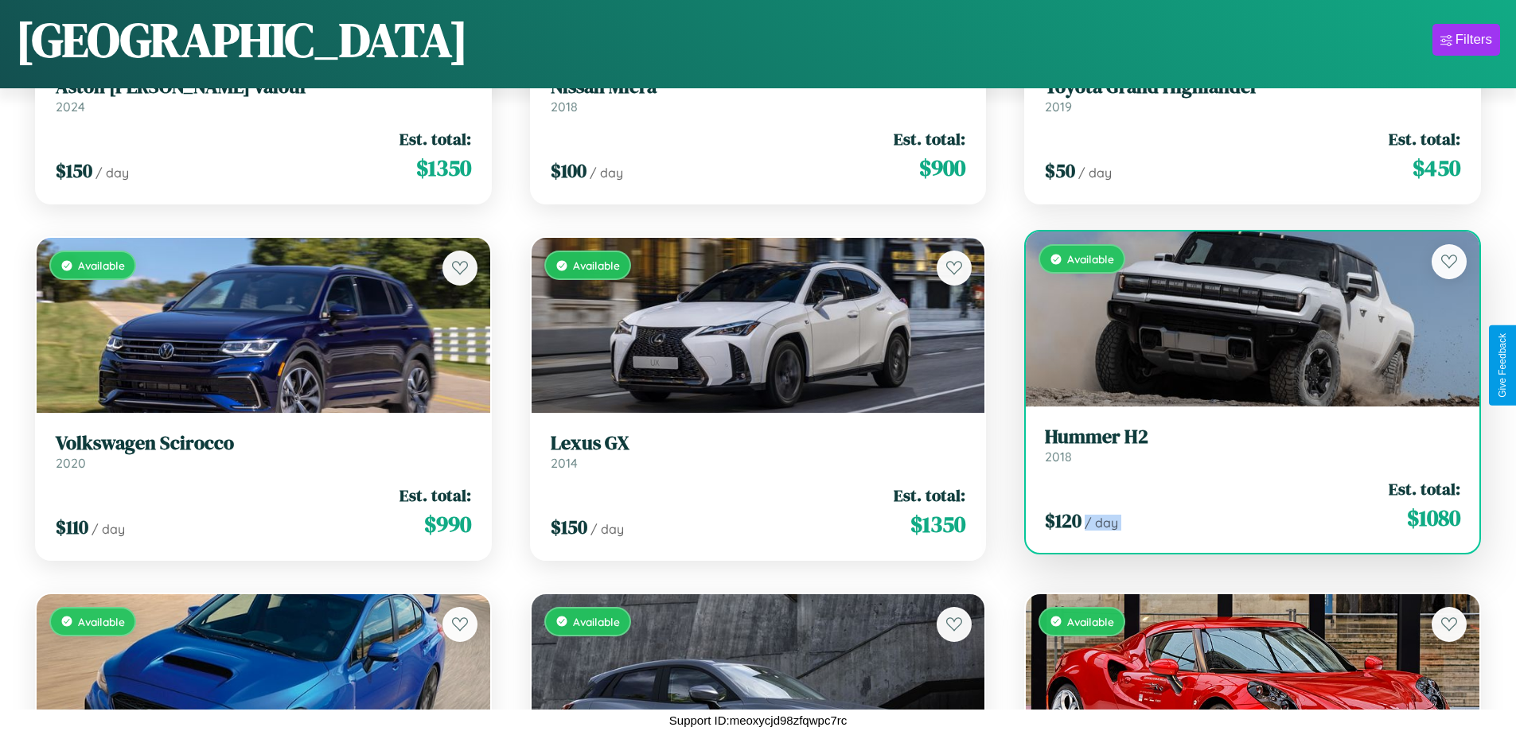
click at [1242, 505] on div "$ 120 / day Est. total: $ 1080" at bounding box center [1252, 505] width 415 height 56
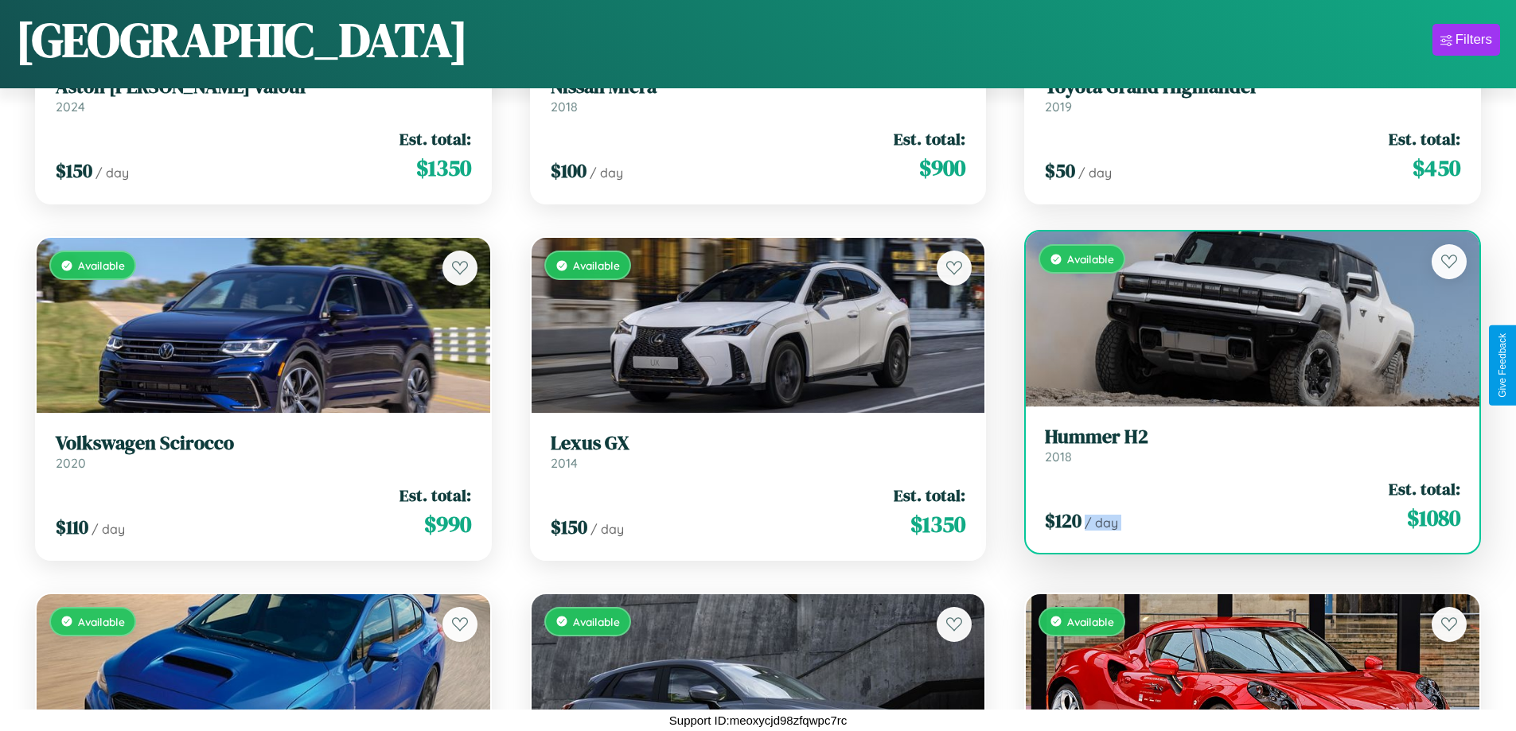
click at [1242, 505] on div "$ 120 / day Est. total: $ 1080" at bounding box center [1252, 505] width 415 height 56
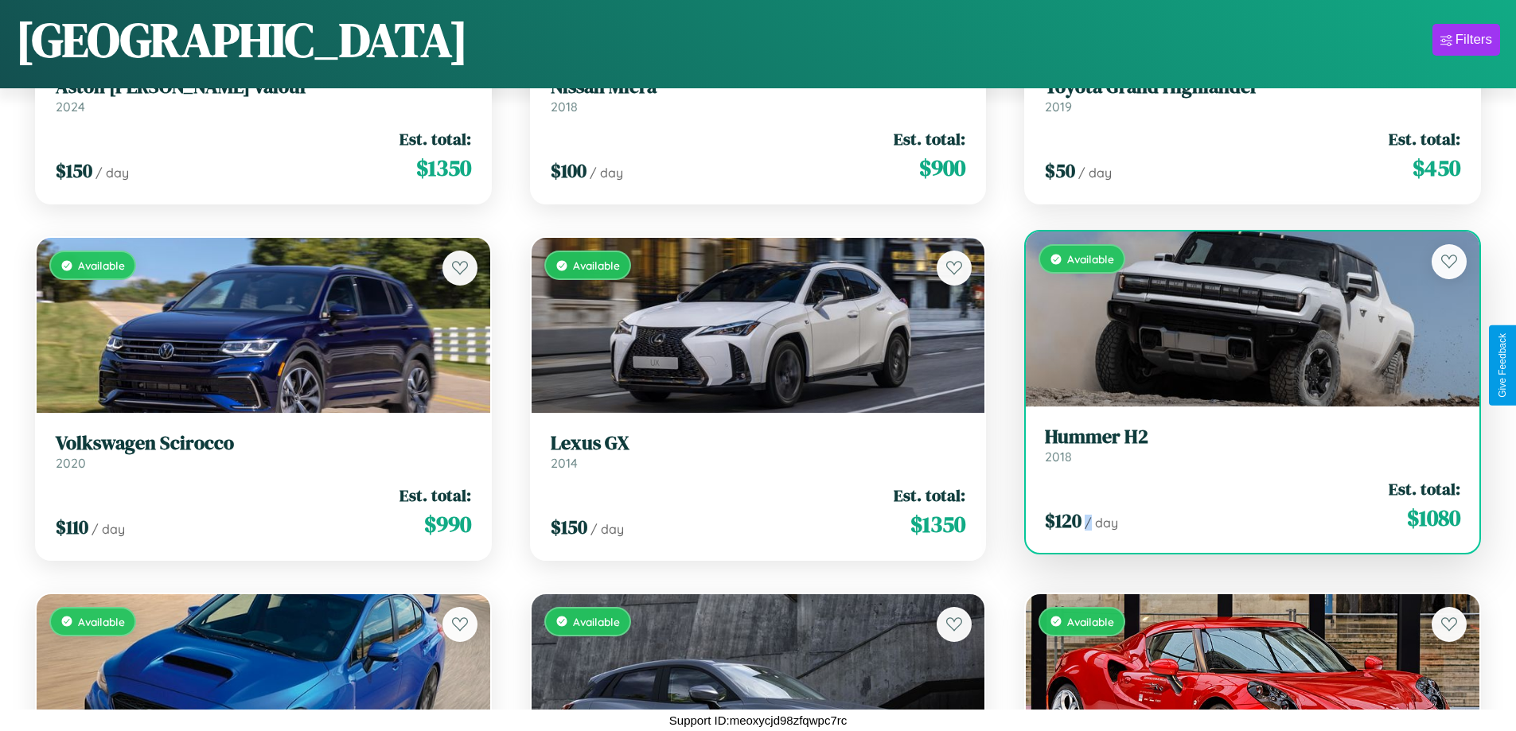
click at [1242, 505] on div "$ 120 / day Est. total: $ 1080" at bounding box center [1252, 505] width 415 height 56
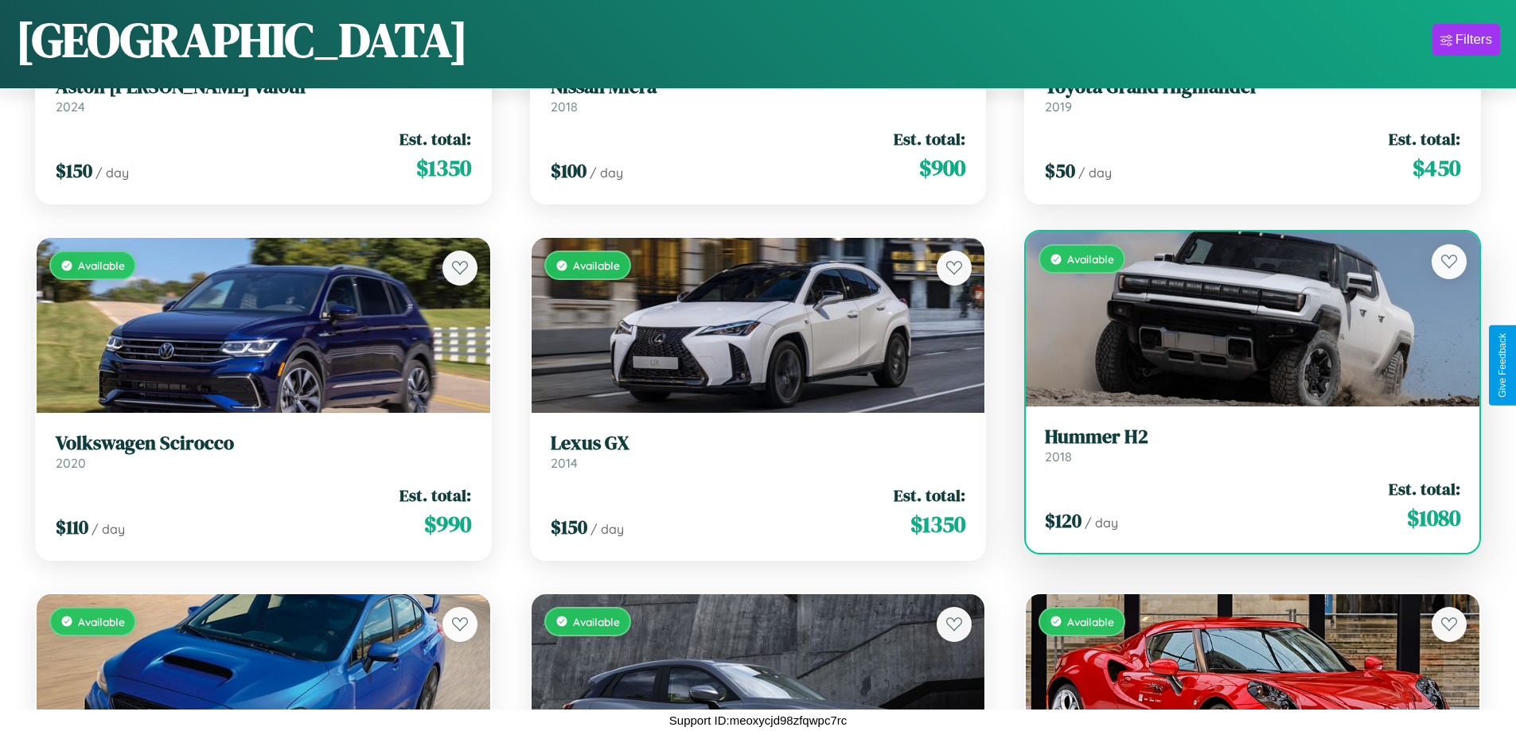
click at [1242, 445] on h3 "Hummer H2" at bounding box center [1252, 437] width 415 height 23
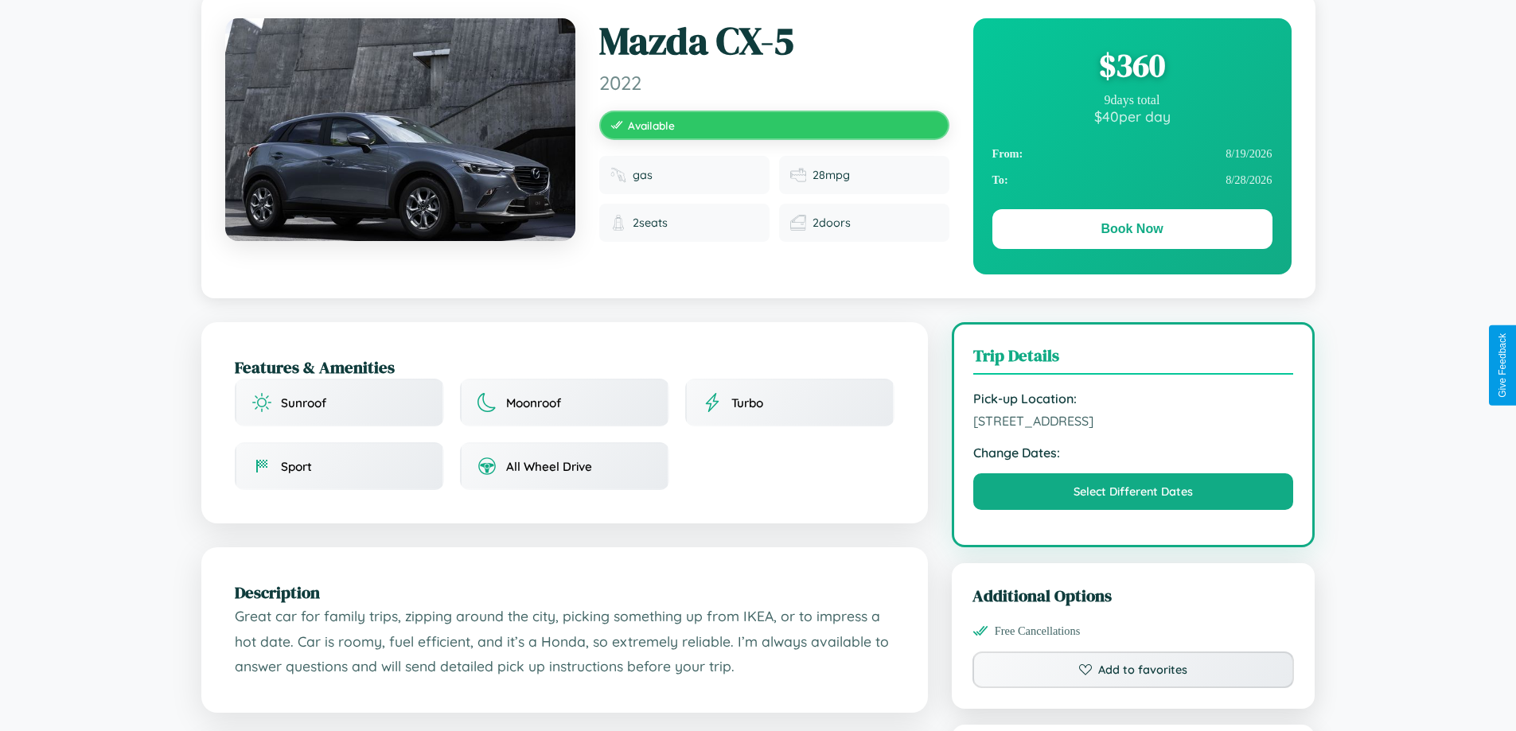
scroll to position [523, 0]
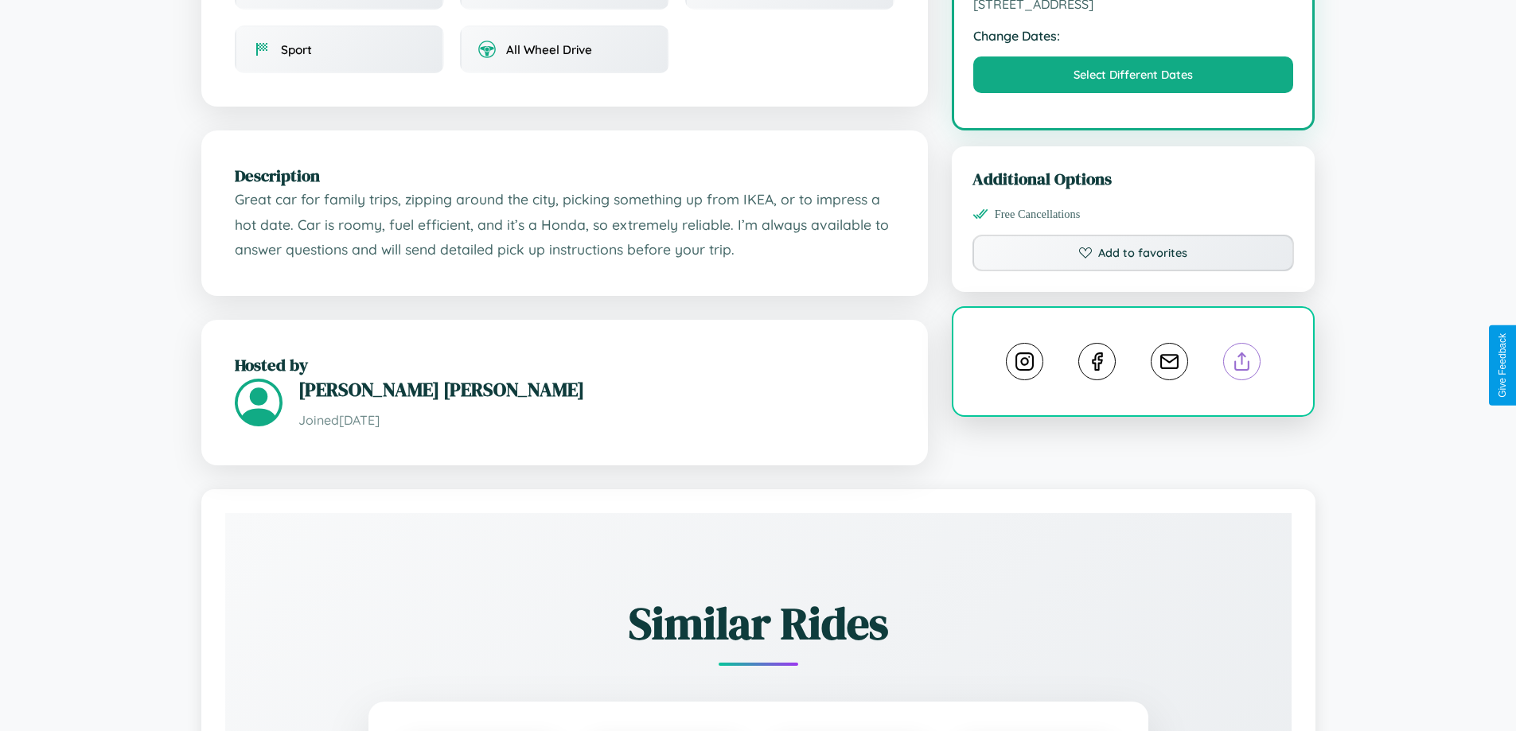
click at [1242, 364] on line at bounding box center [1242, 358] width 0 height 11
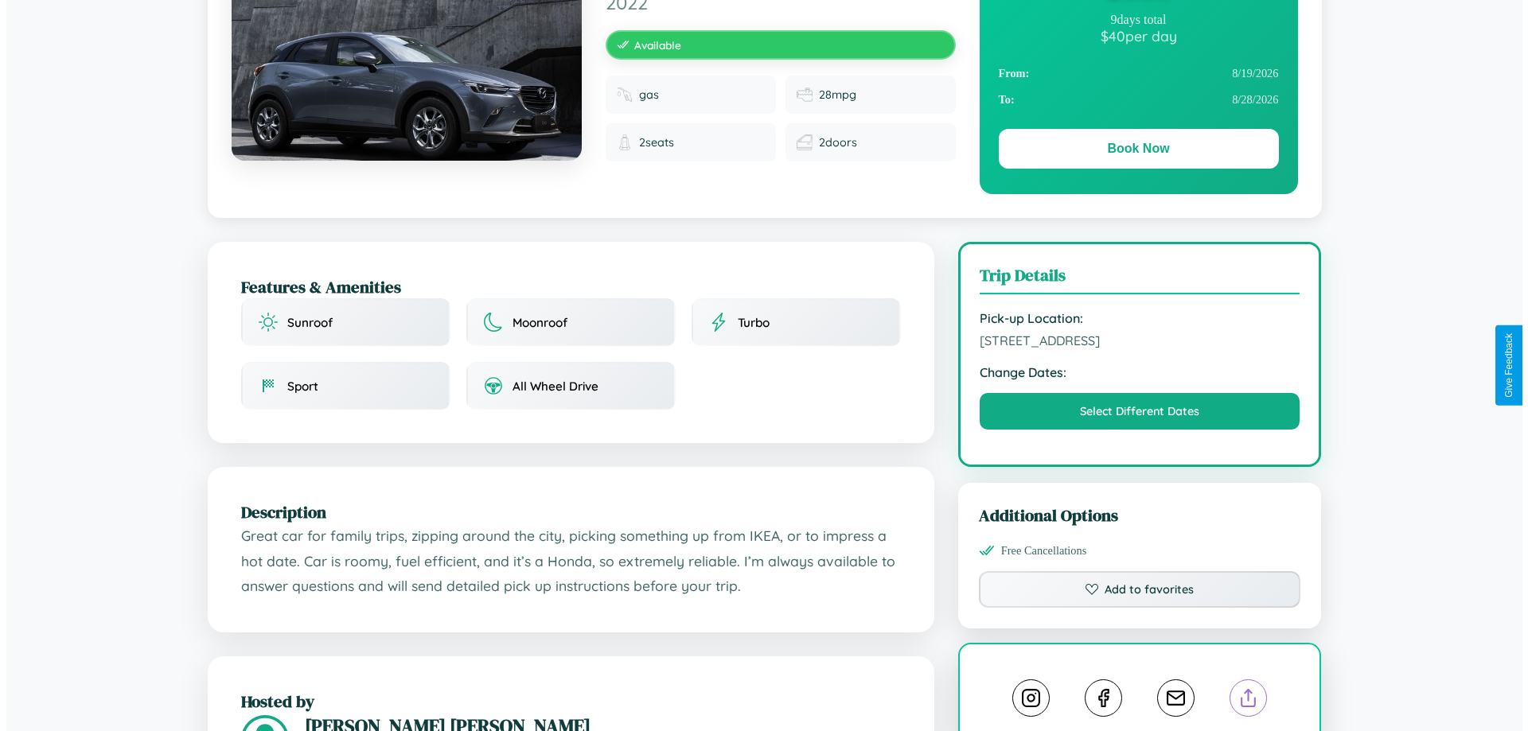
scroll to position [0, 0]
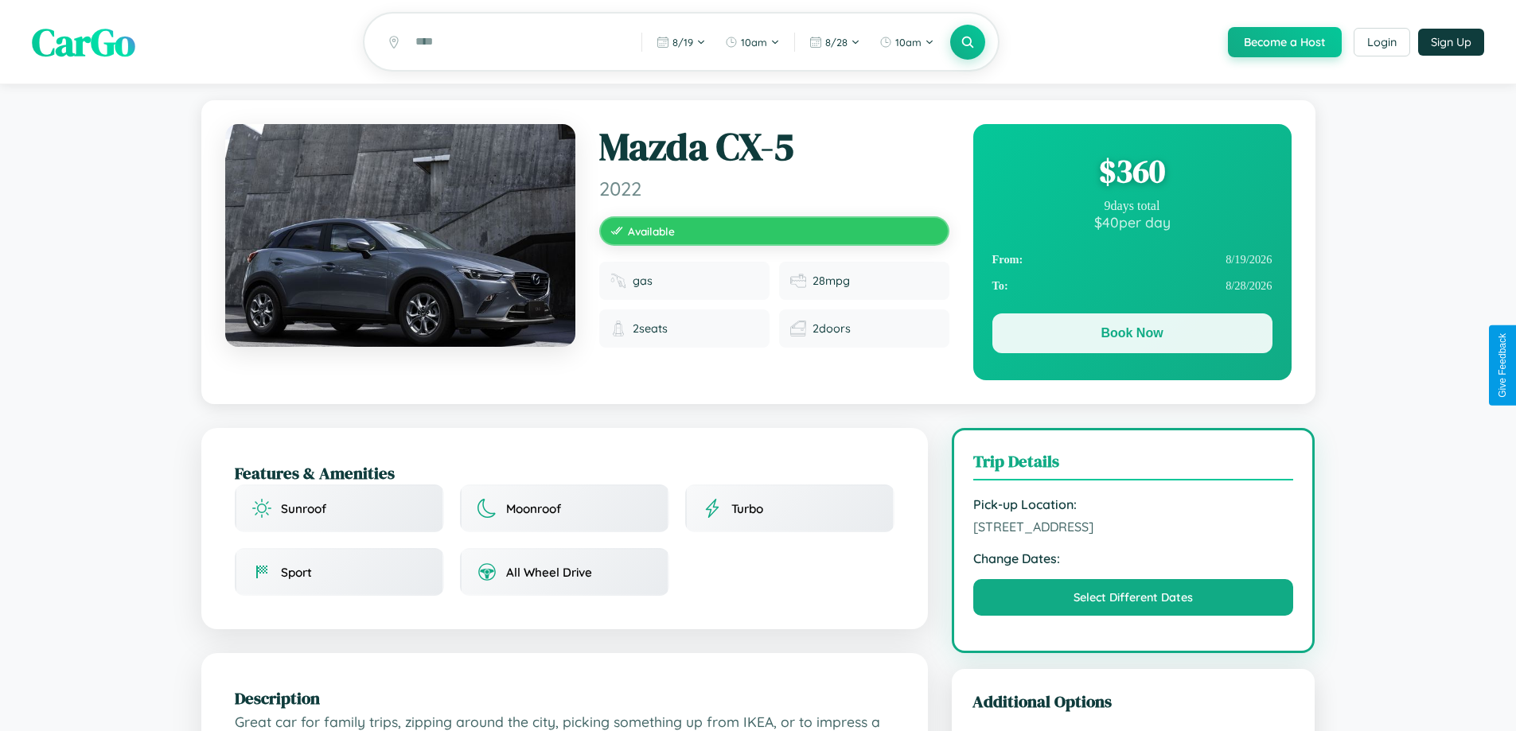
click at [1132, 336] on button "Book Now" at bounding box center [1132, 334] width 280 height 40
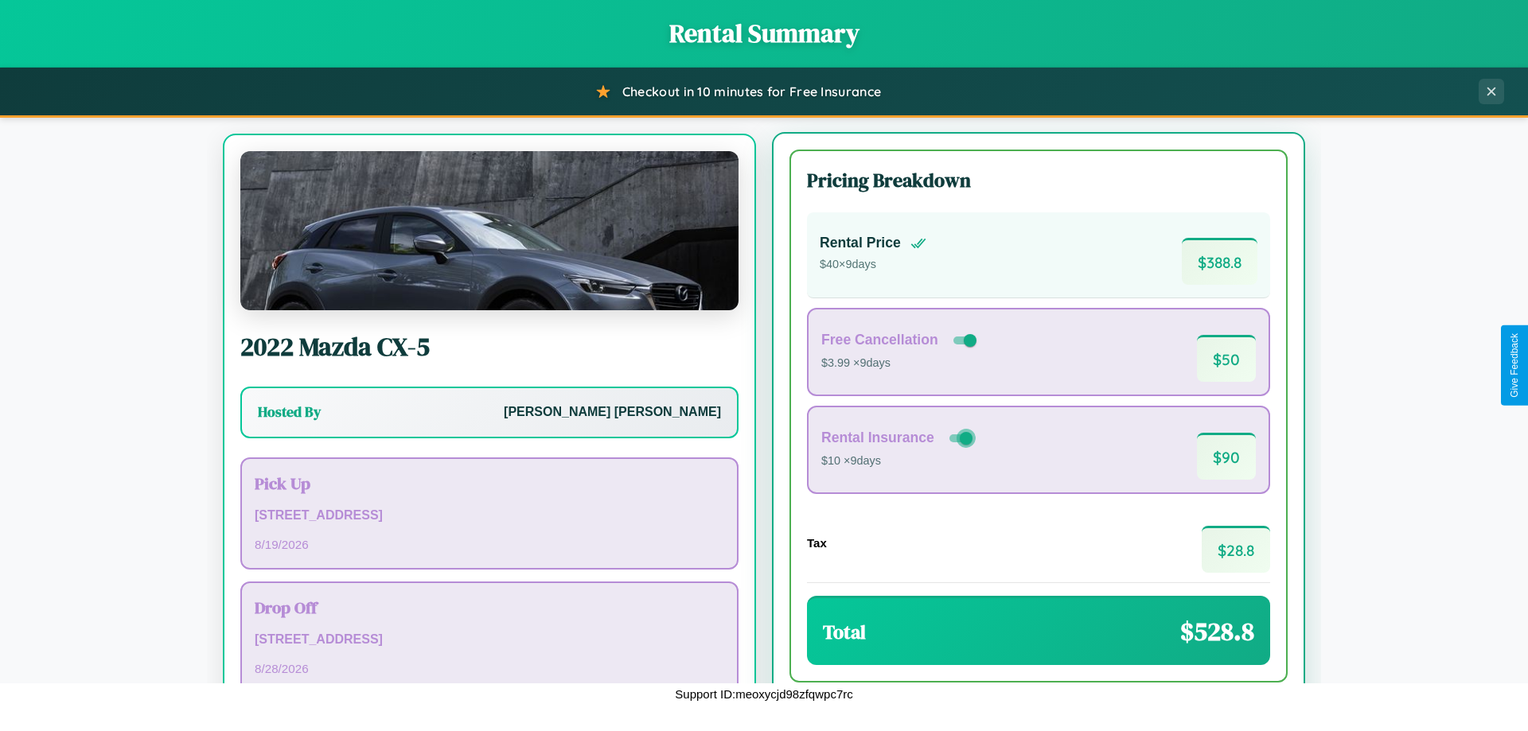
scroll to position [74, 0]
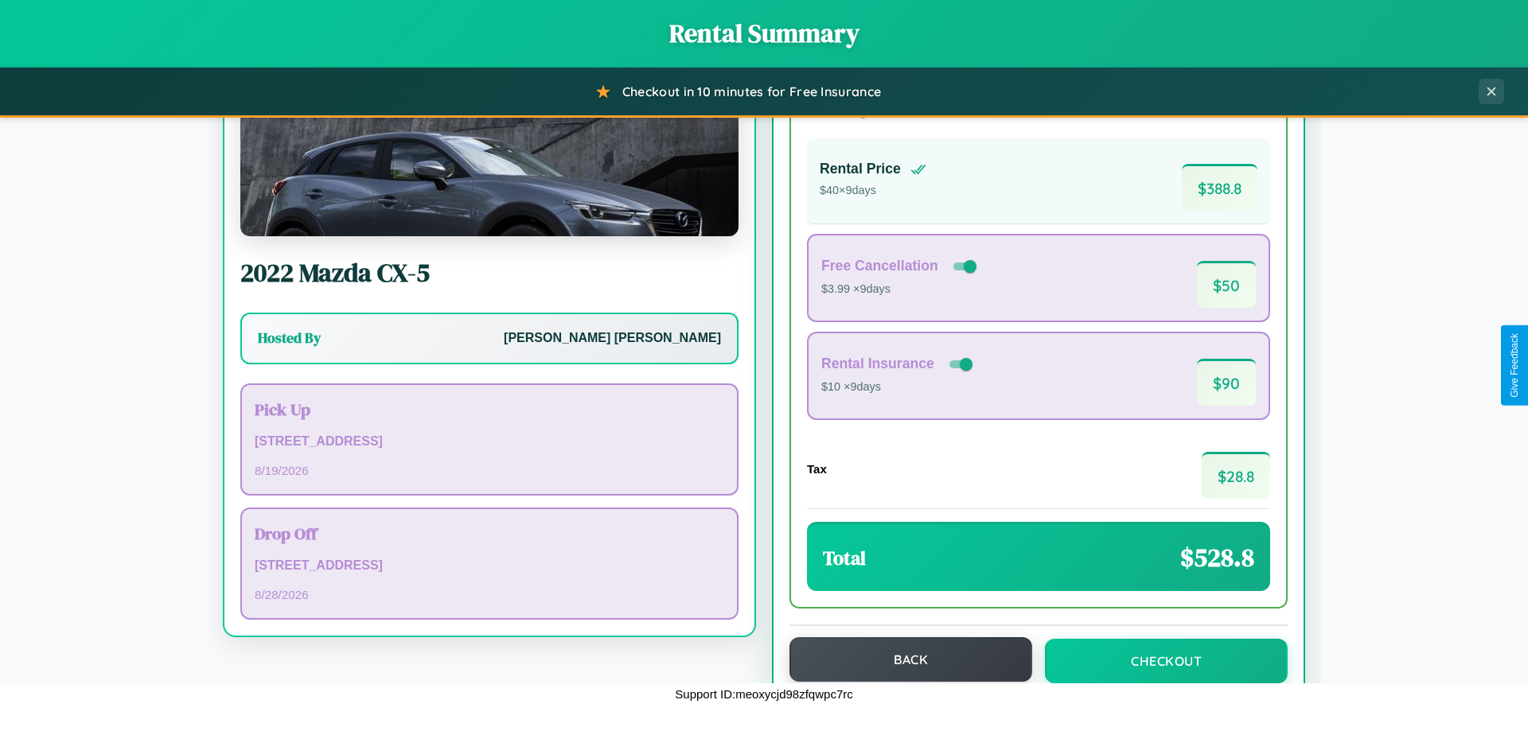
click at [903, 660] on button "Back" at bounding box center [910, 659] width 243 height 45
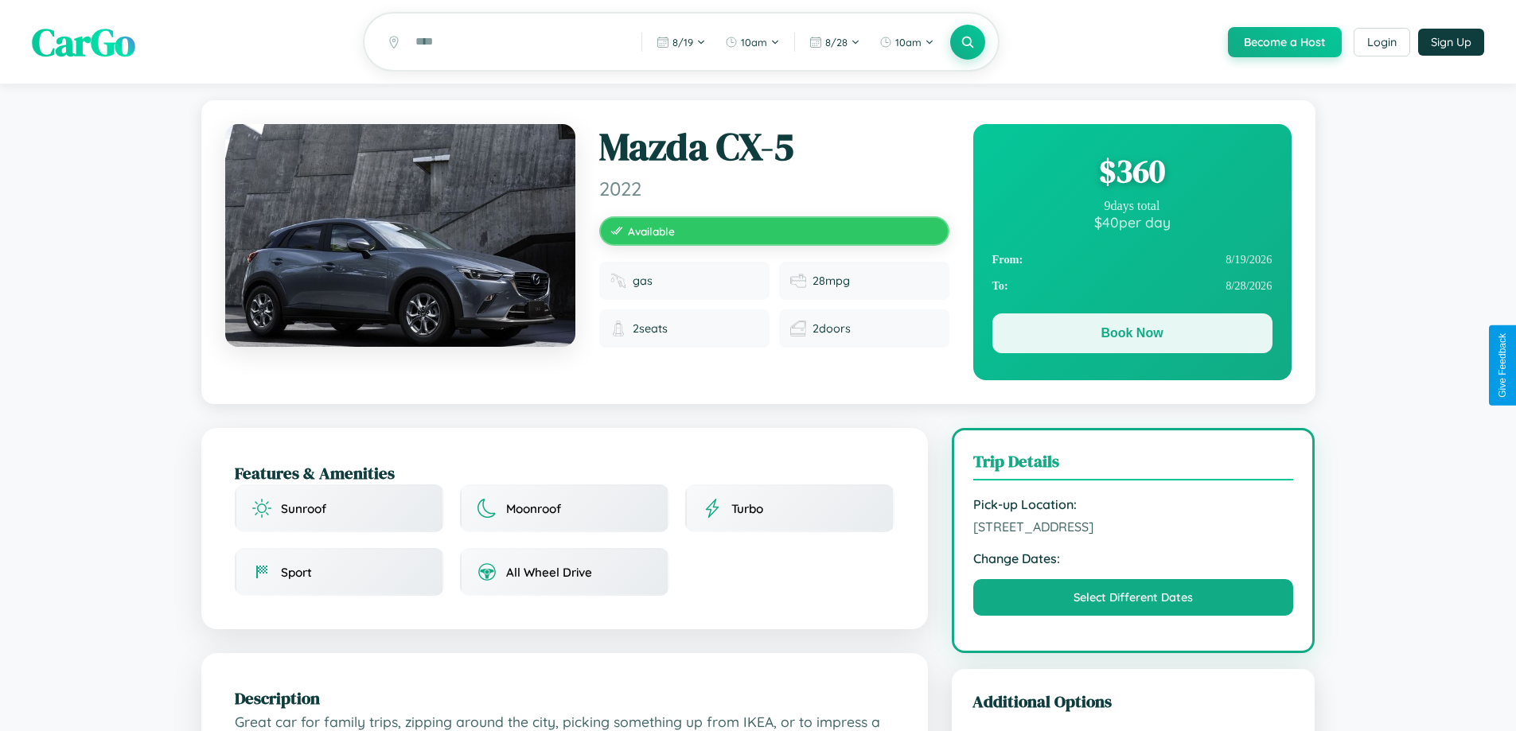
click at [1132, 336] on button "Book Now" at bounding box center [1132, 334] width 280 height 40
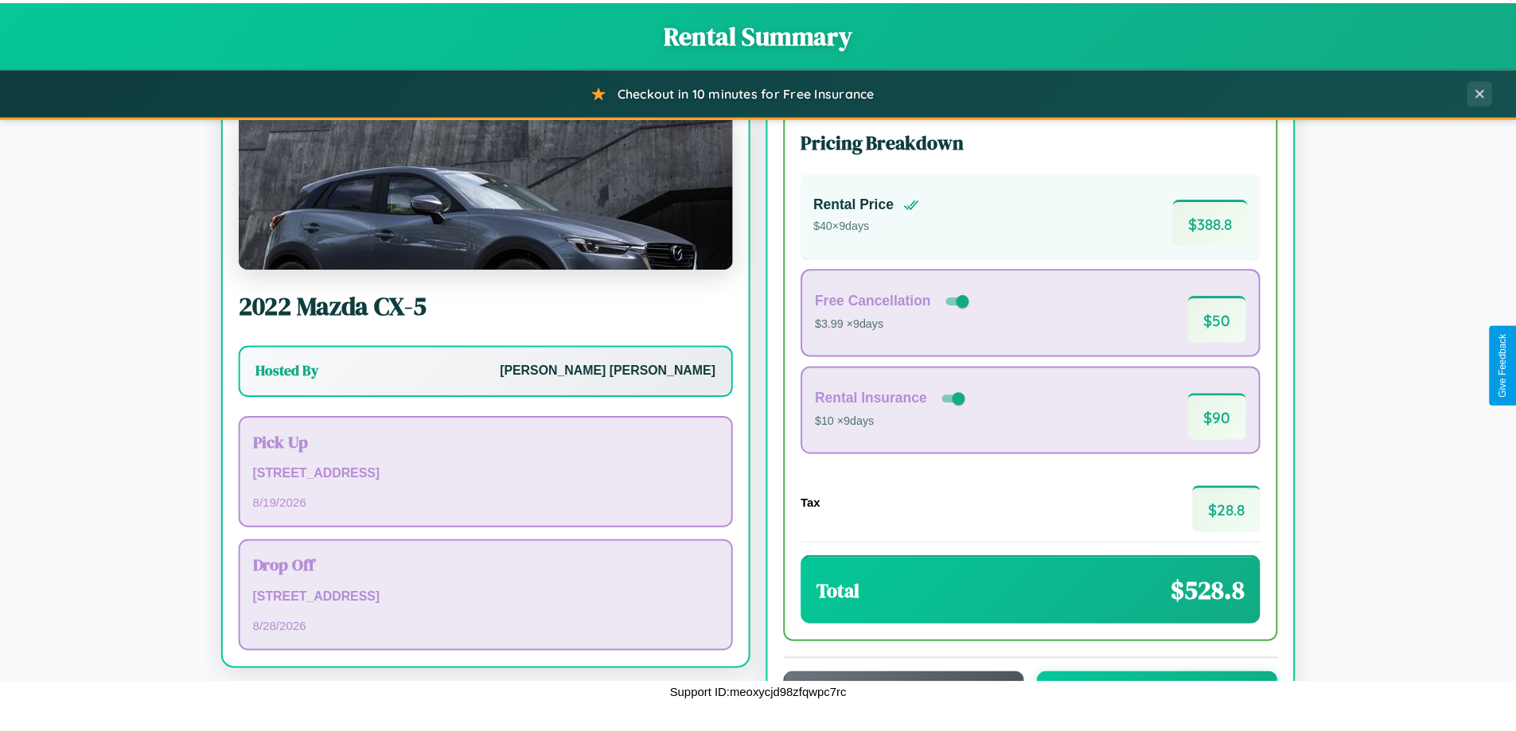
scroll to position [109, 0]
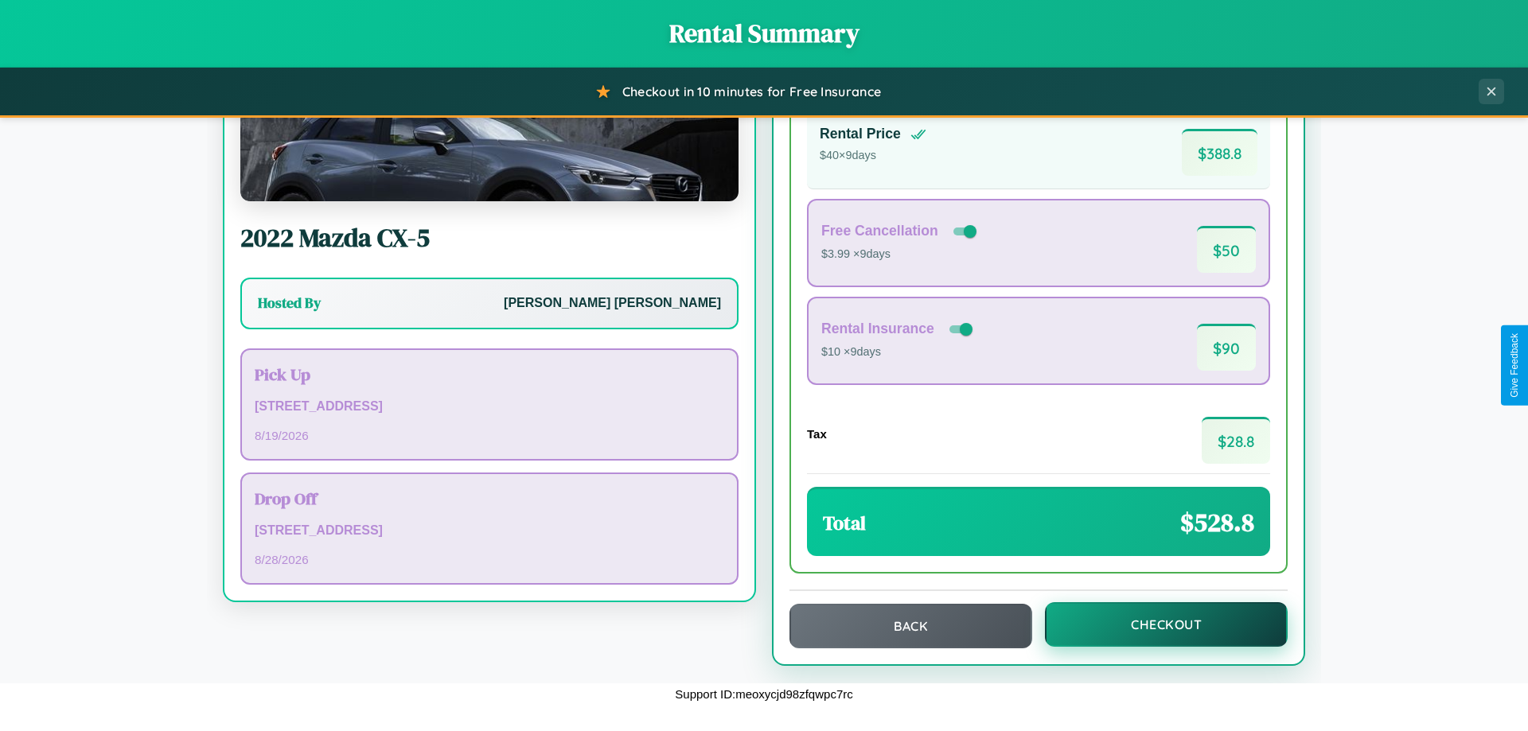
click at [1155, 625] on button "Checkout" at bounding box center [1166, 624] width 243 height 45
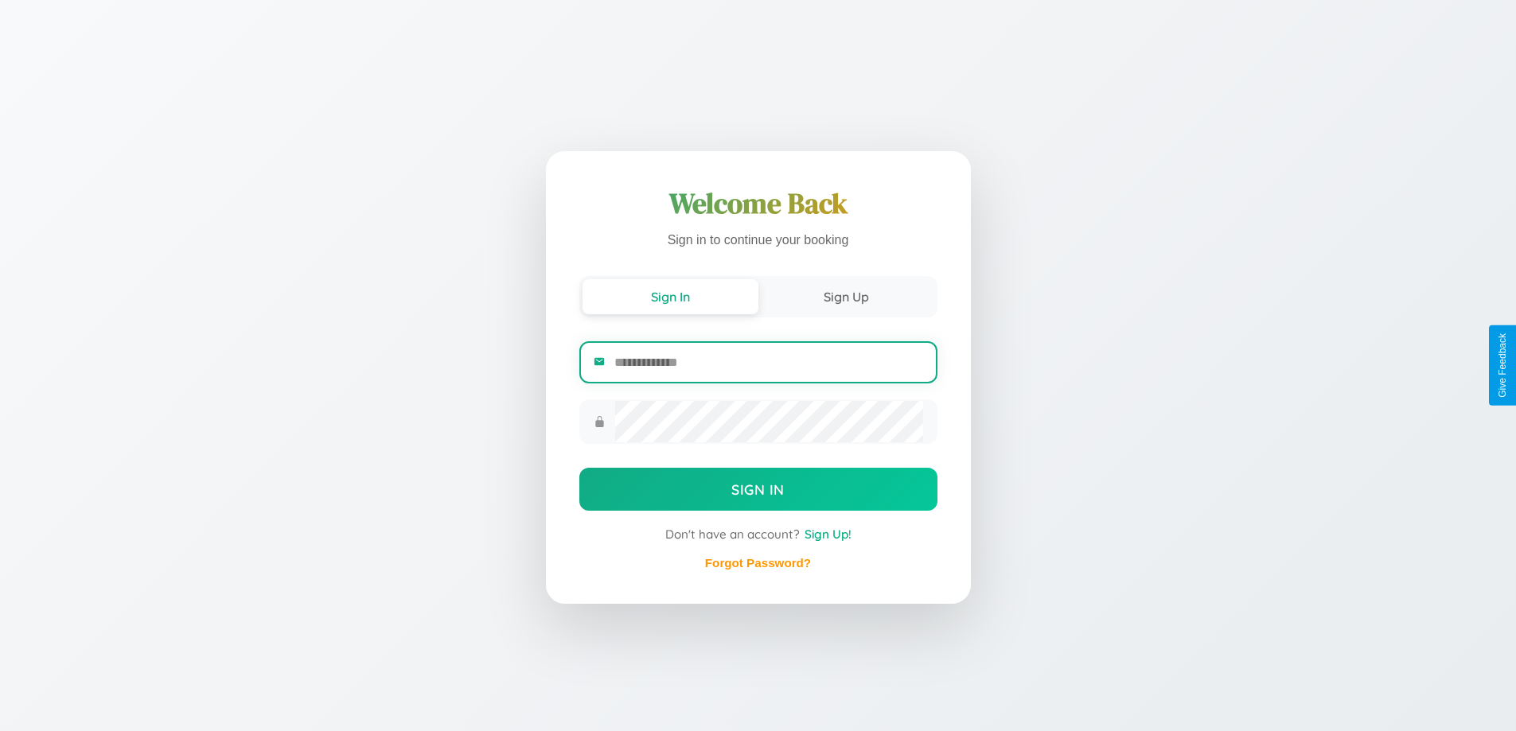
click at [768, 362] on input "email" at bounding box center [768, 362] width 308 height 39
type input "**********"
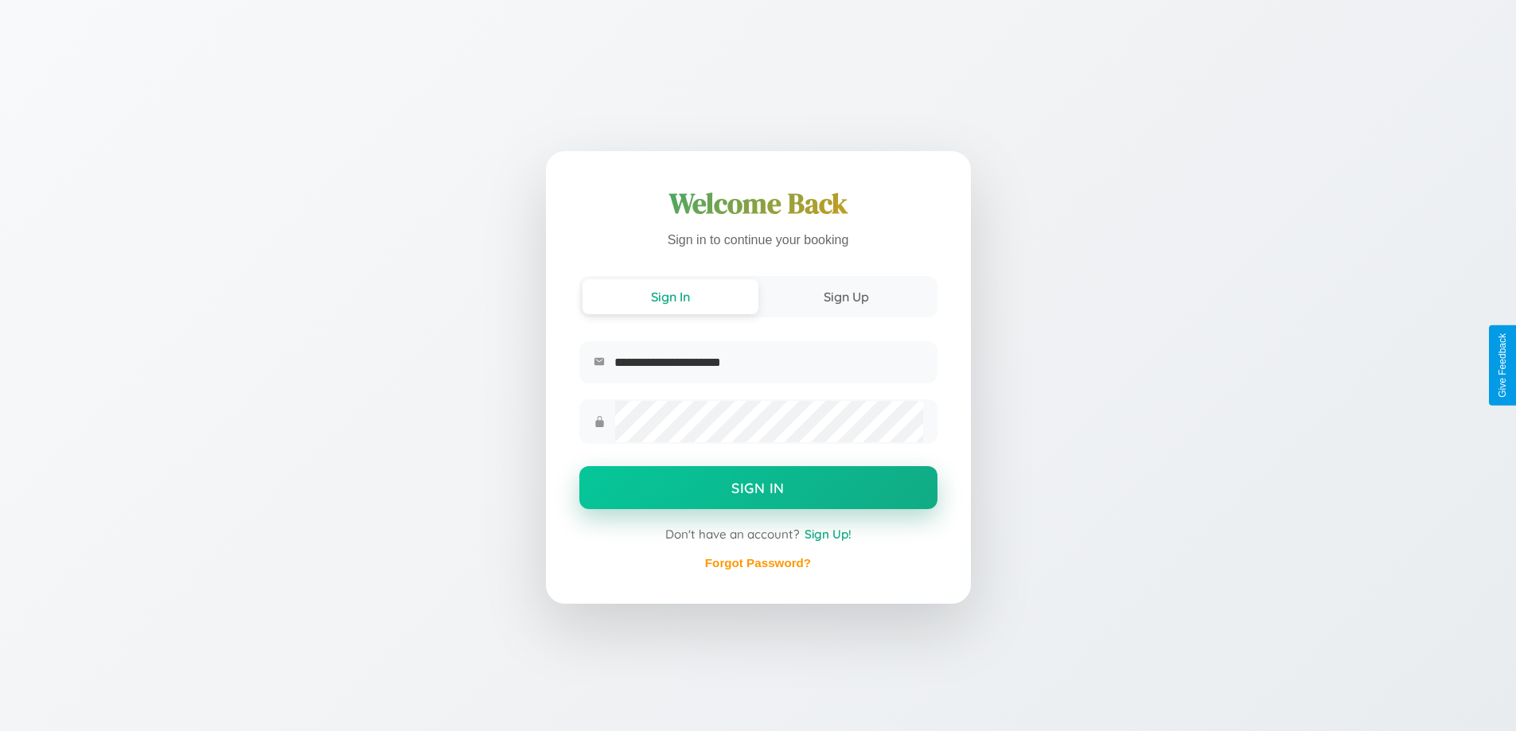
click at [758, 490] on button "Sign In" at bounding box center [758, 487] width 358 height 43
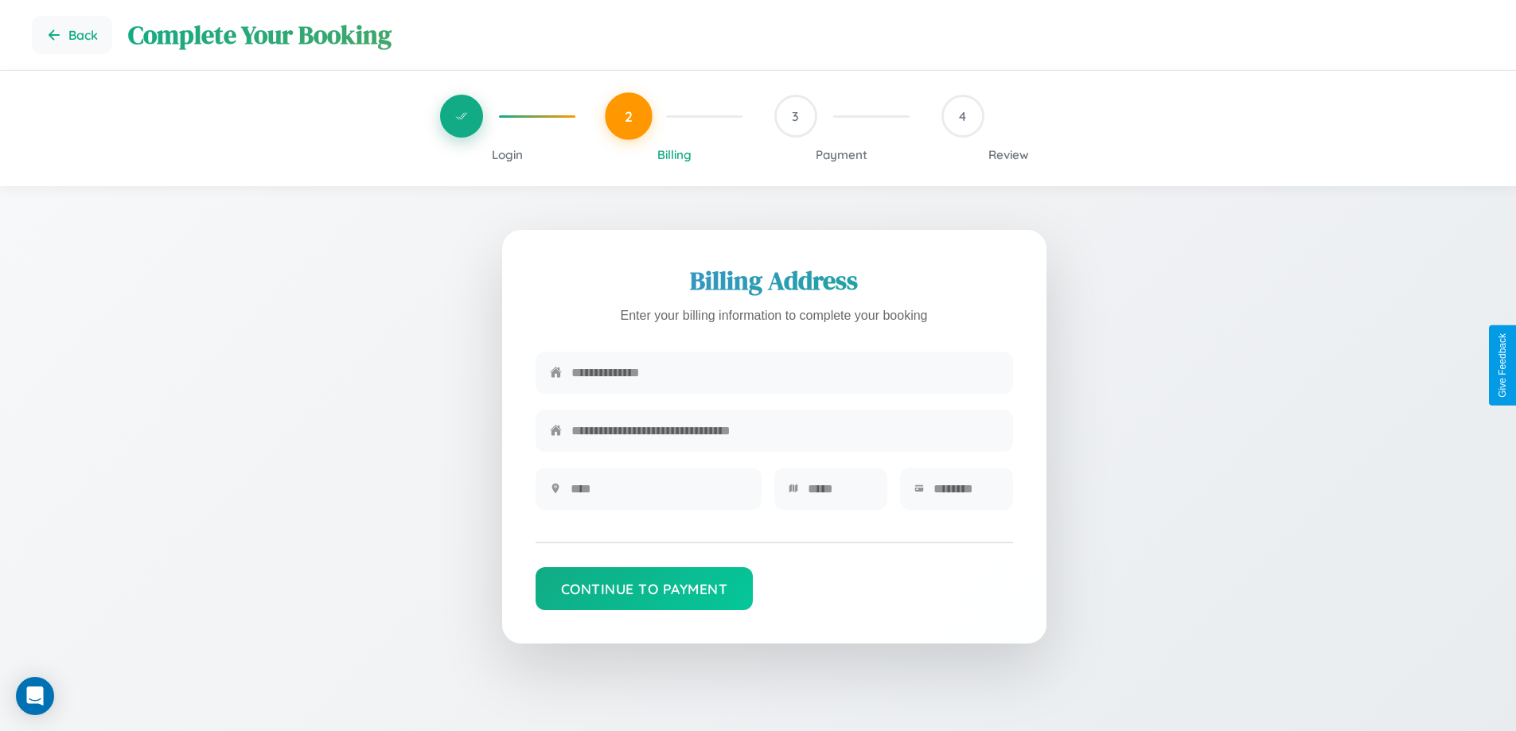
click at [785, 373] on input "text" at bounding box center [784, 372] width 427 height 39
type input "**********"
click at [658, 494] on input "text" at bounding box center [659, 488] width 177 height 39
type input "********"
click at [839, 494] on input "text" at bounding box center [840, 488] width 65 height 39
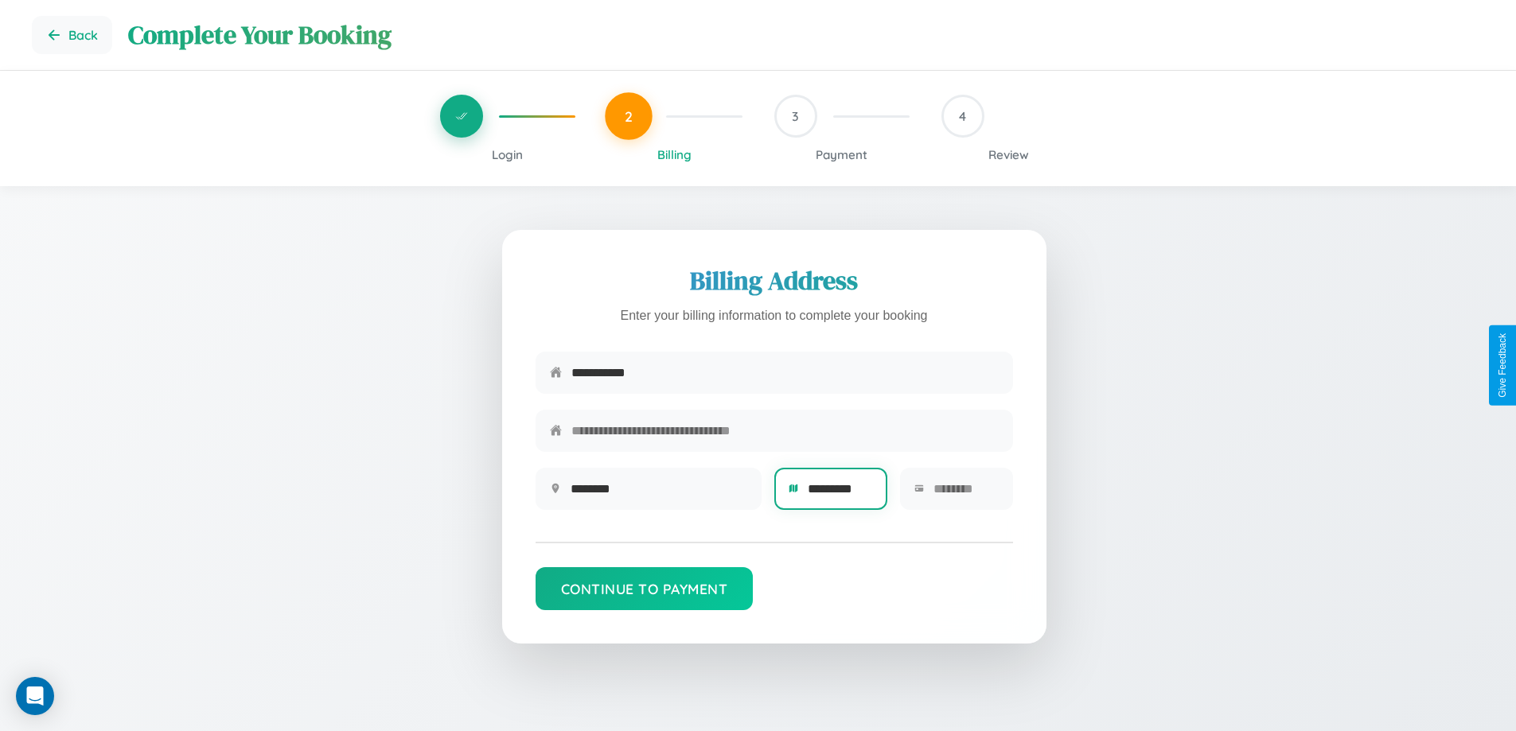
type input "**********"
